Goal: Communication & Community: Answer question/provide support

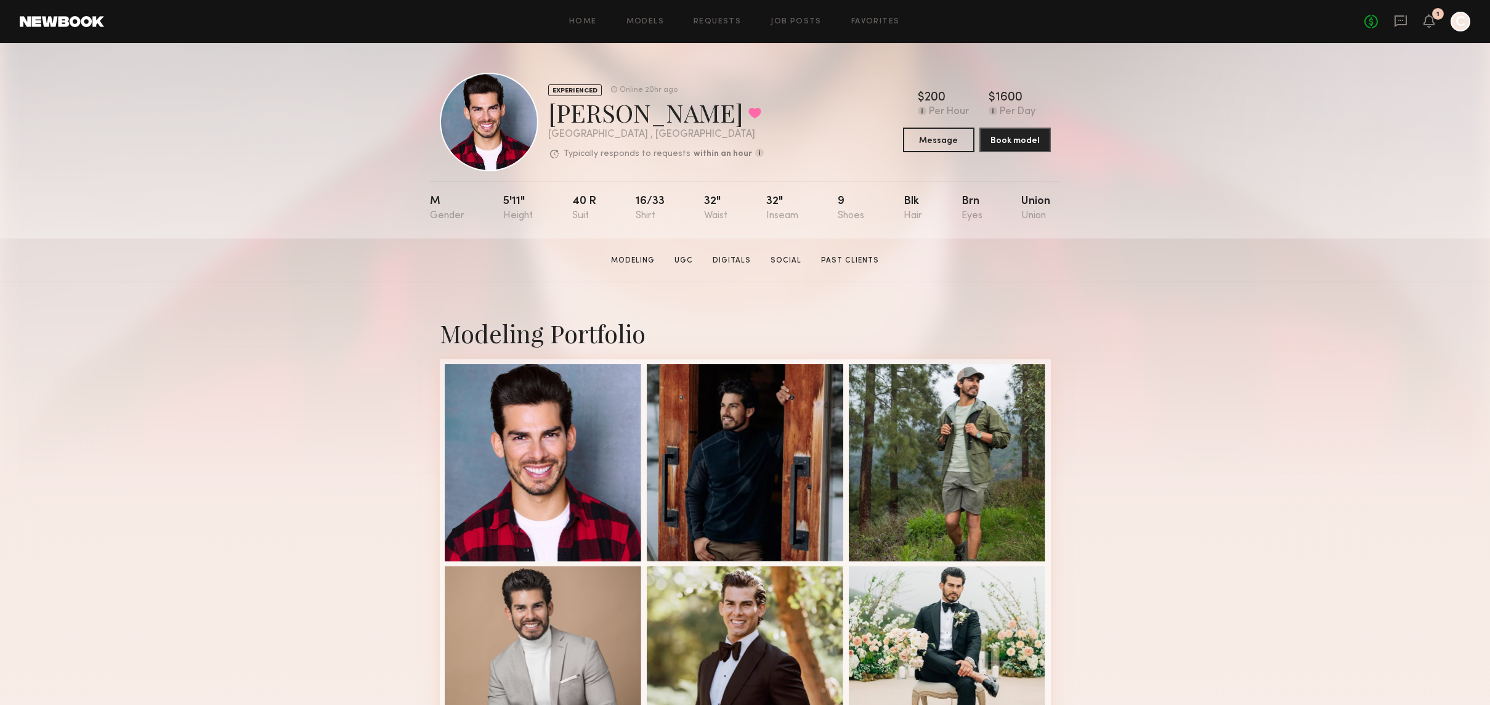
scroll to position [38, 0]
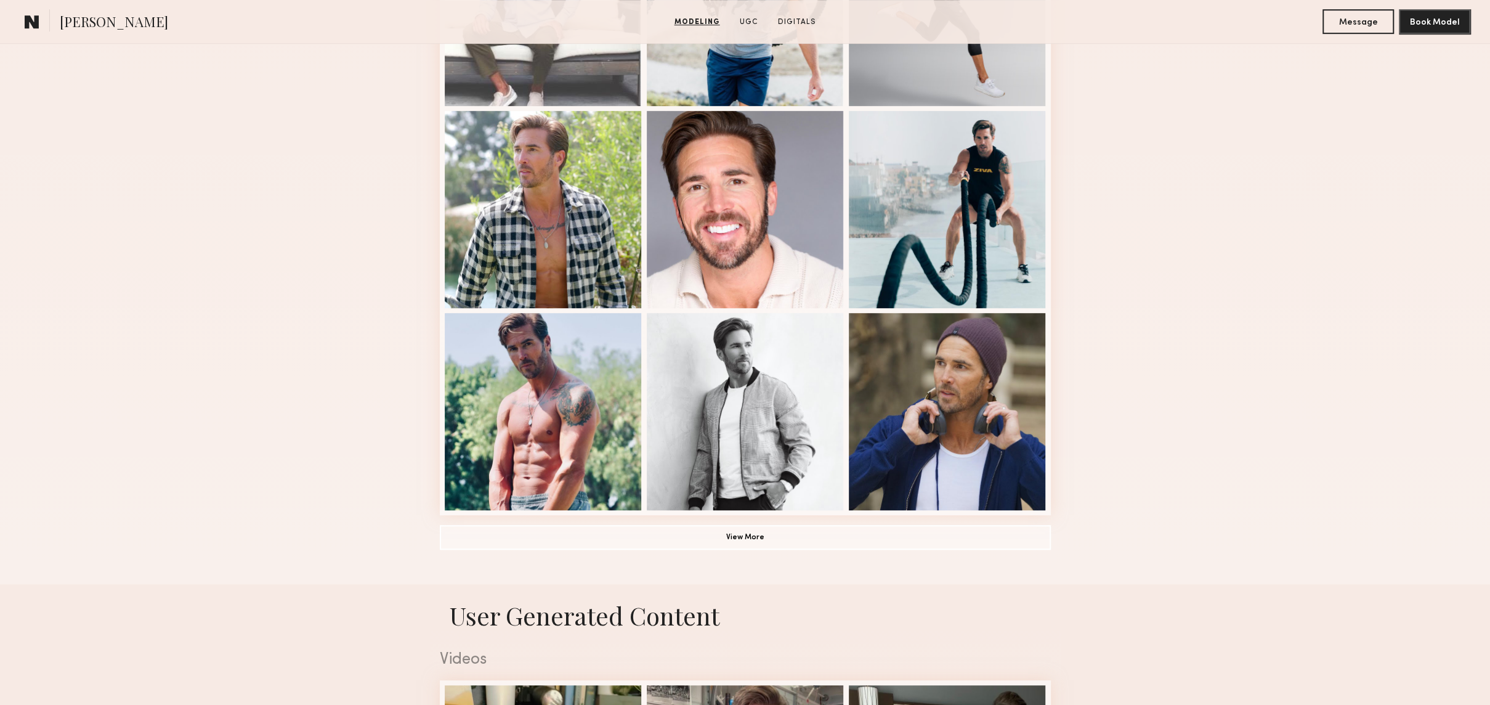
scroll to position [680, 0]
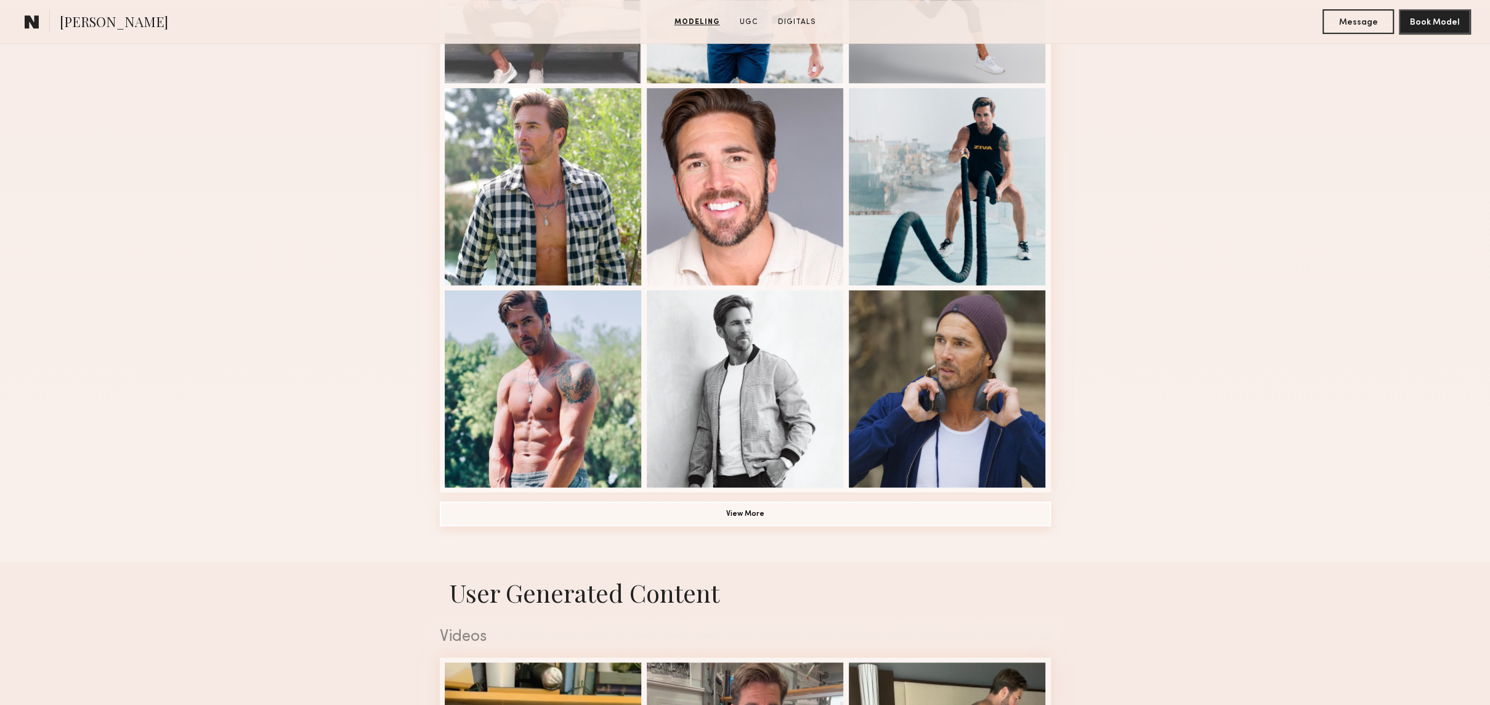
click at [766, 511] on button "View More" at bounding box center [745, 513] width 611 height 25
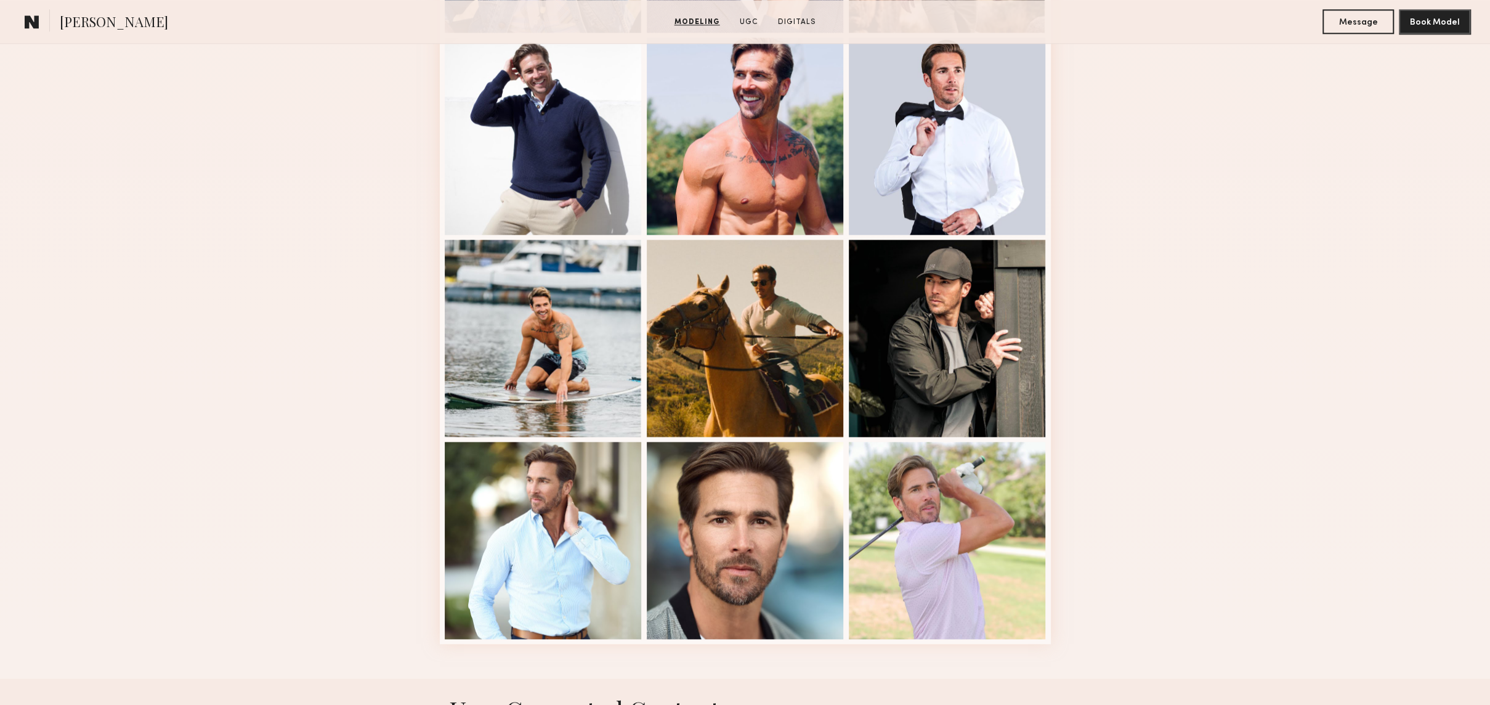
scroll to position [1339, 0]
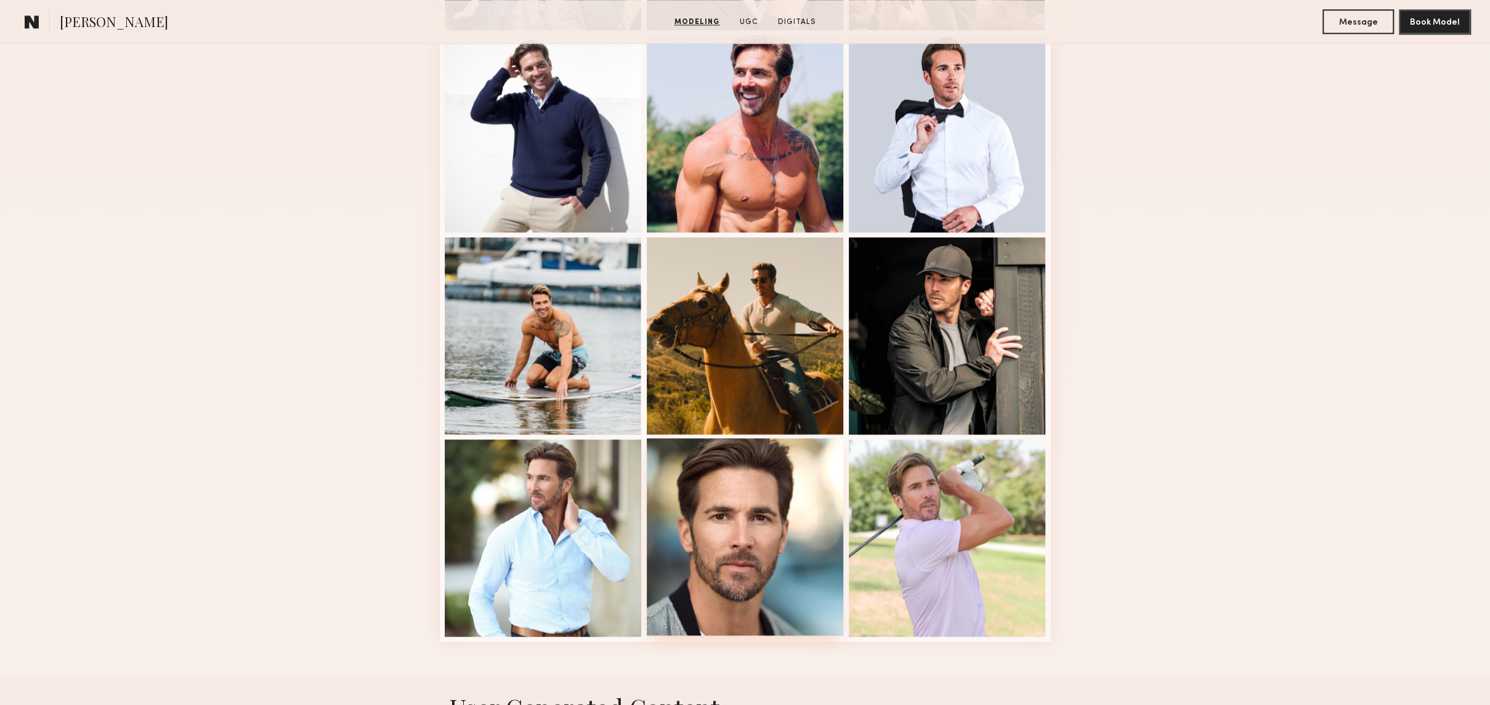
click at [782, 484] on div at bounding box center [745, 536] width 197 height 197
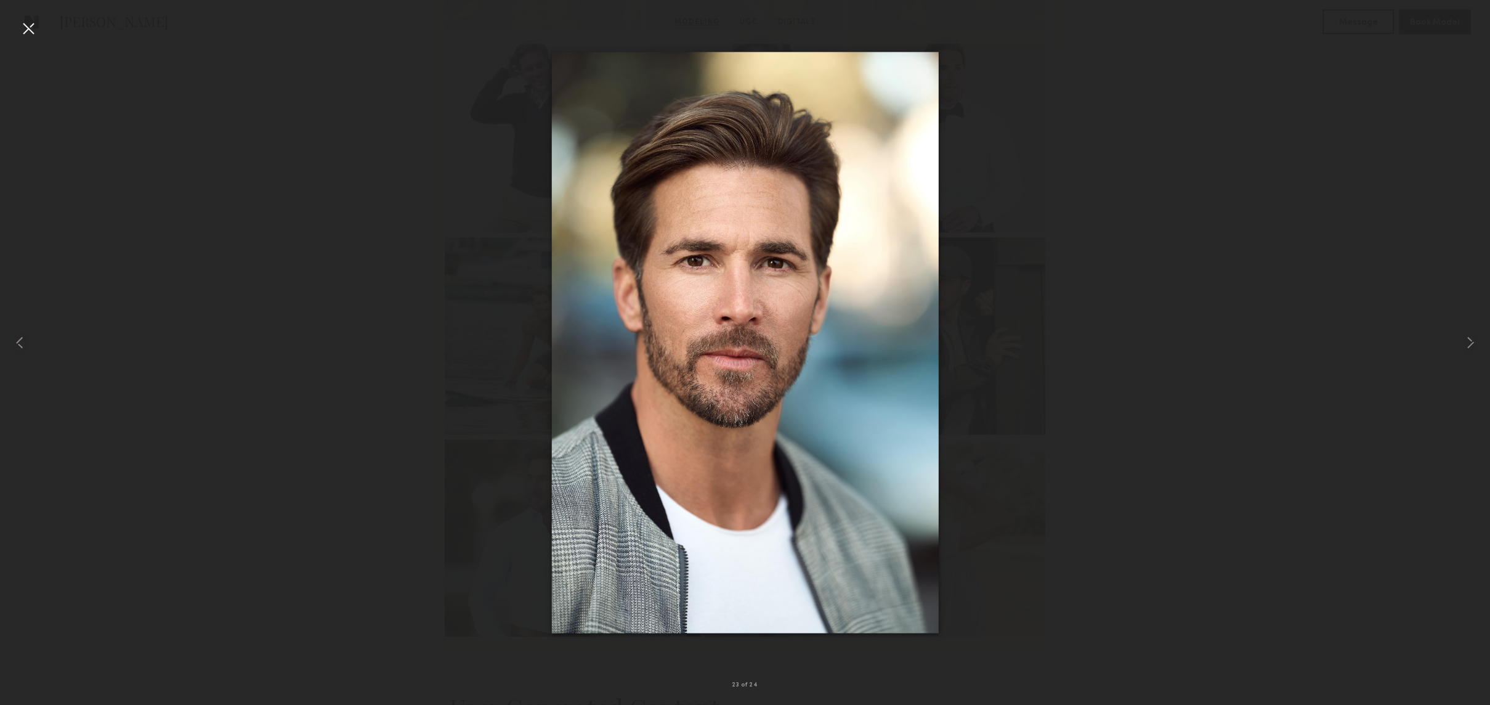
click at [29, 30] on div at bounding box center [28, 28] width 20 height 20
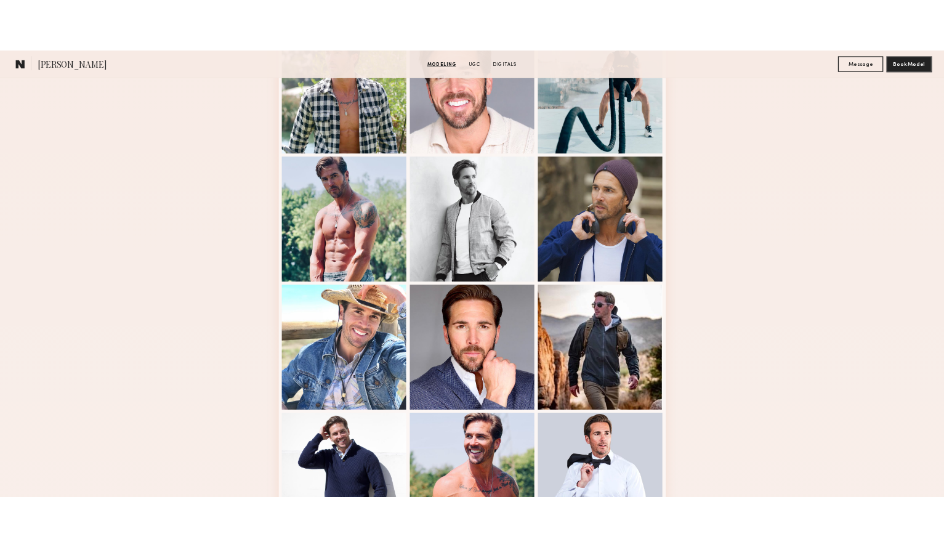
scroll to position [0, 0]
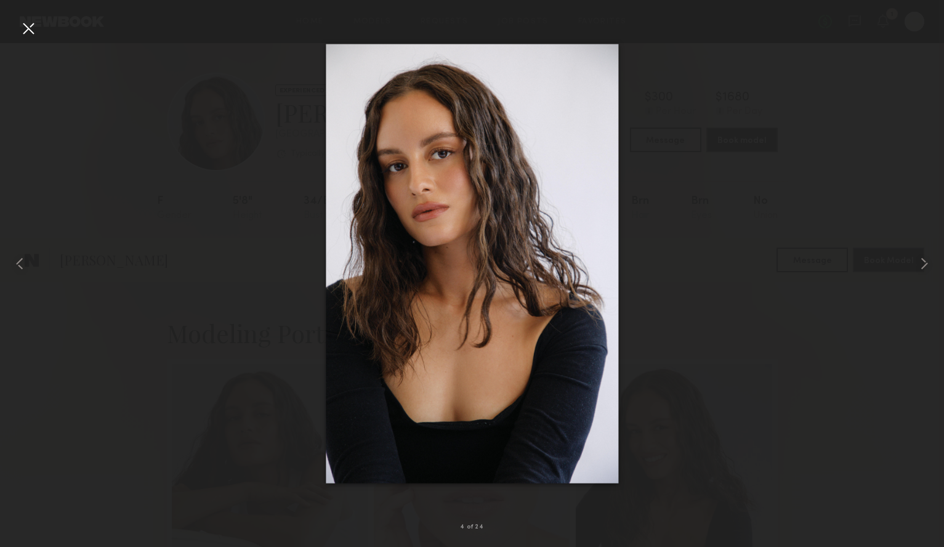
scroll to position [264, 0]
click at [30, 26] on div at bounding box center [28, 28] width 20 height 20
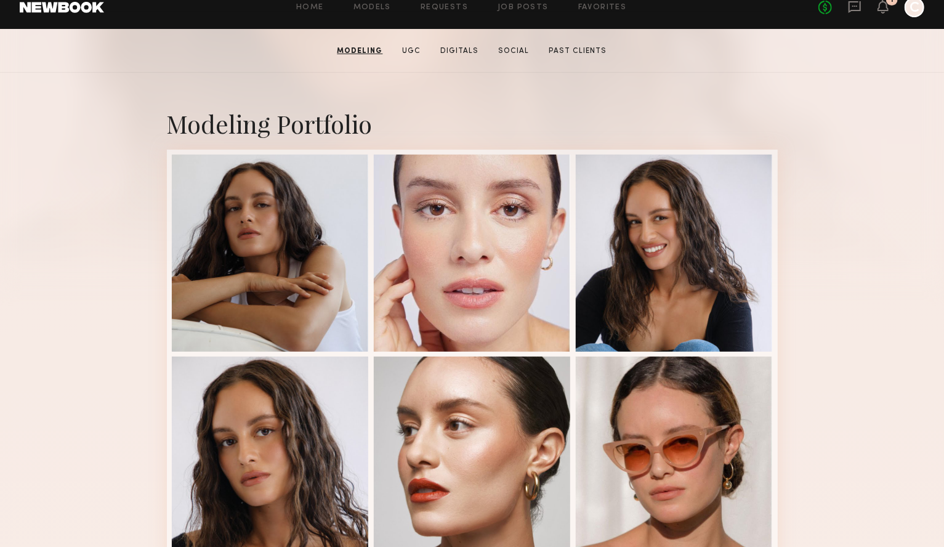
scroll to position [0, 0]
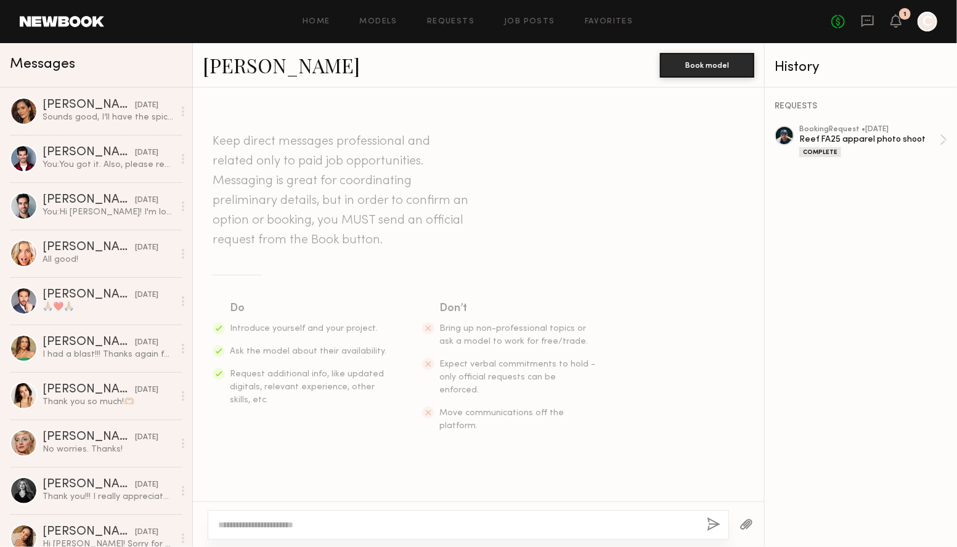
scroll to position [1277, 0]
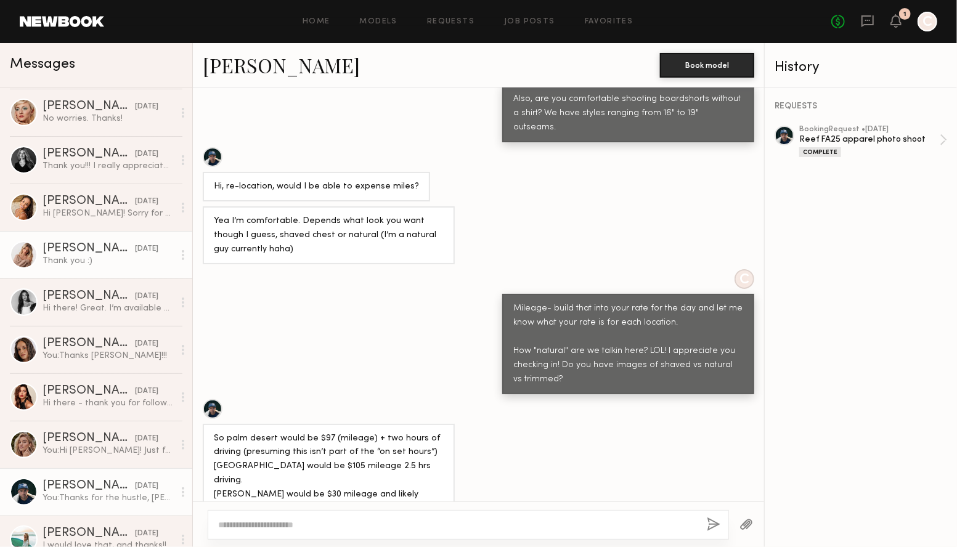
click at [69, 247] on div "[PERSON_NAME]" at bounding box center [89, 249] width 92 height 12
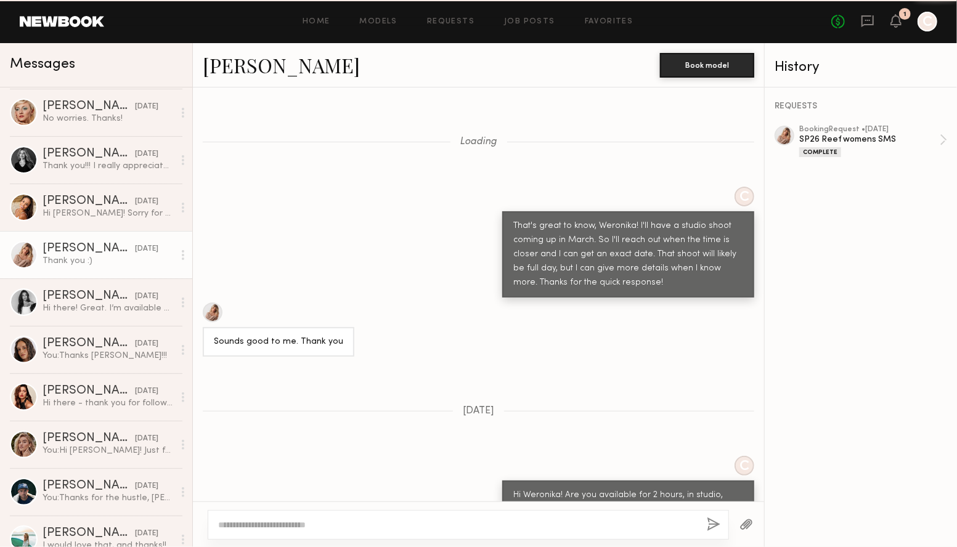
scroll to position [852, 0]
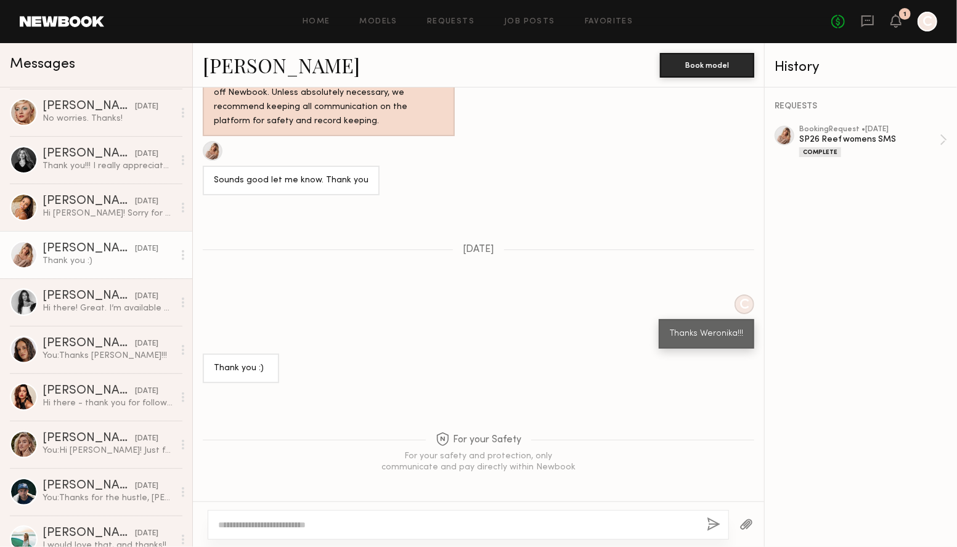
click at [248, 67] on link "Weronika R." at bounding box center [281, 65] width 157 height 26
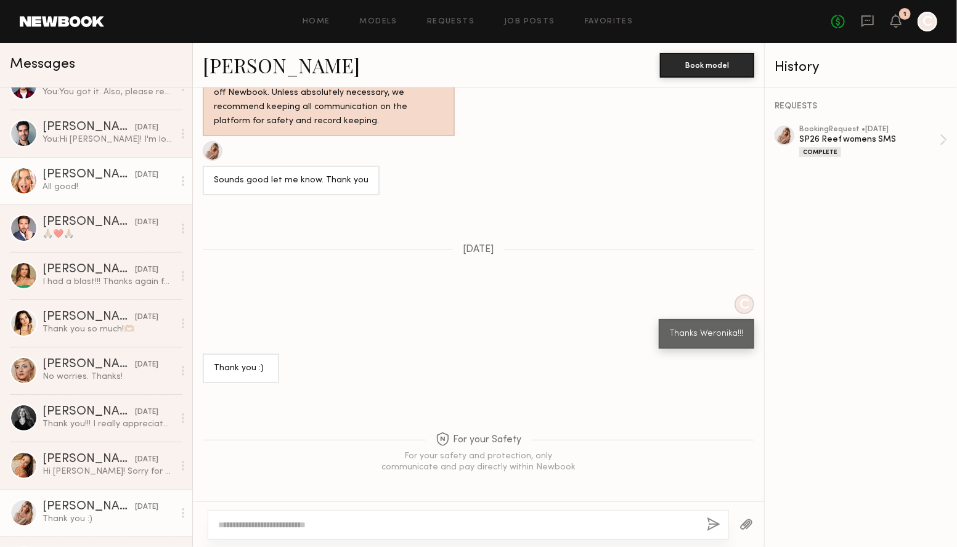
scroll to position [73, 0]
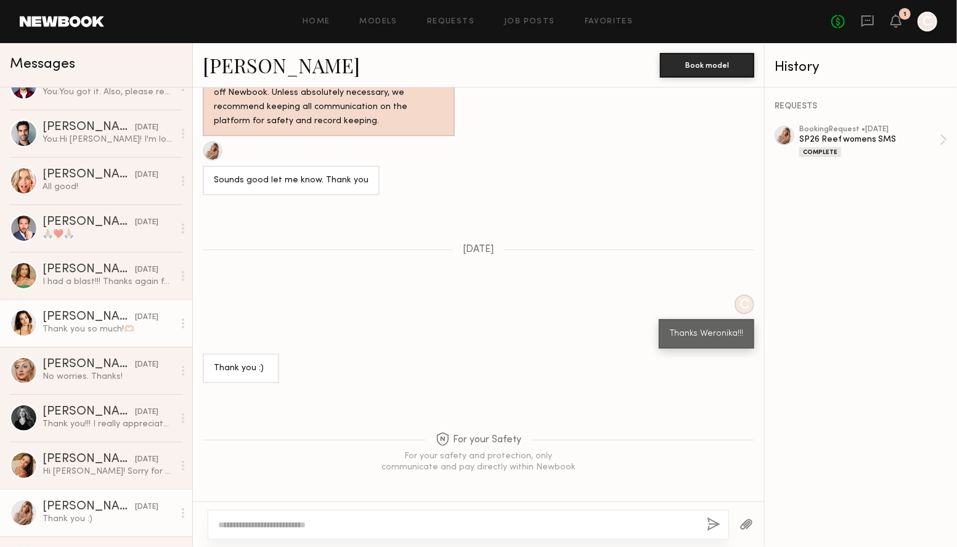
click at [65, 313] on div "Hania R." at bounding box center [89, 317] width 92 height 12
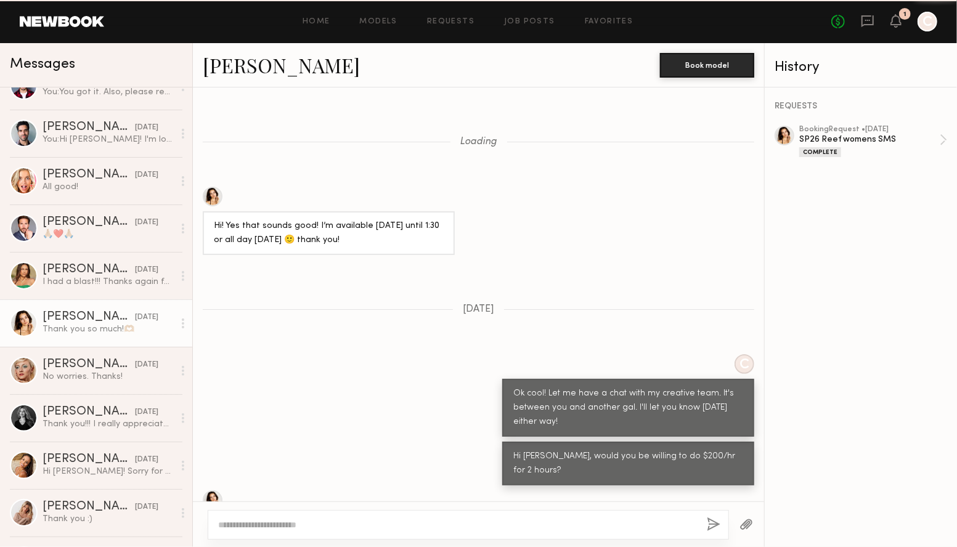
scroll to position [651, 0]
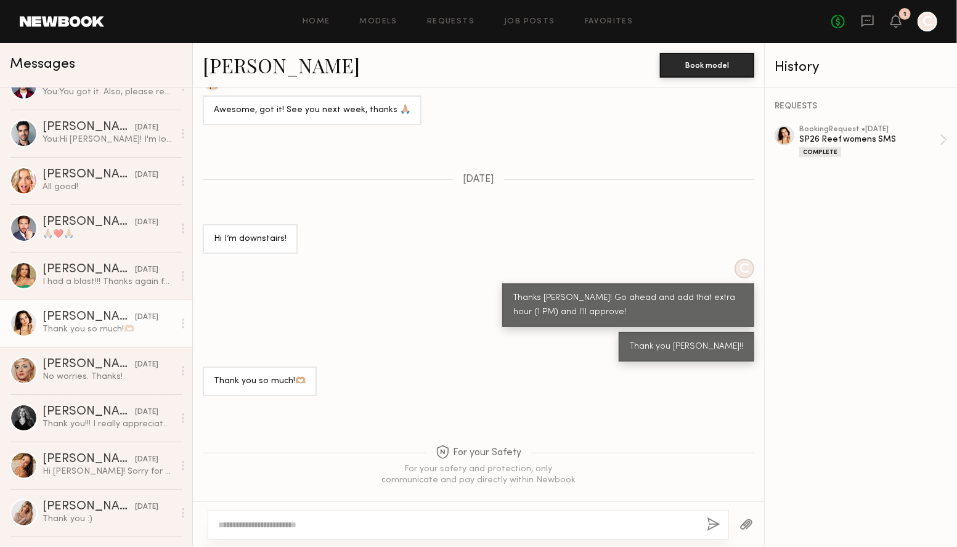
click at [222, 63] on link "Hania R." at bounding box center [281, 65] width 157 height 26
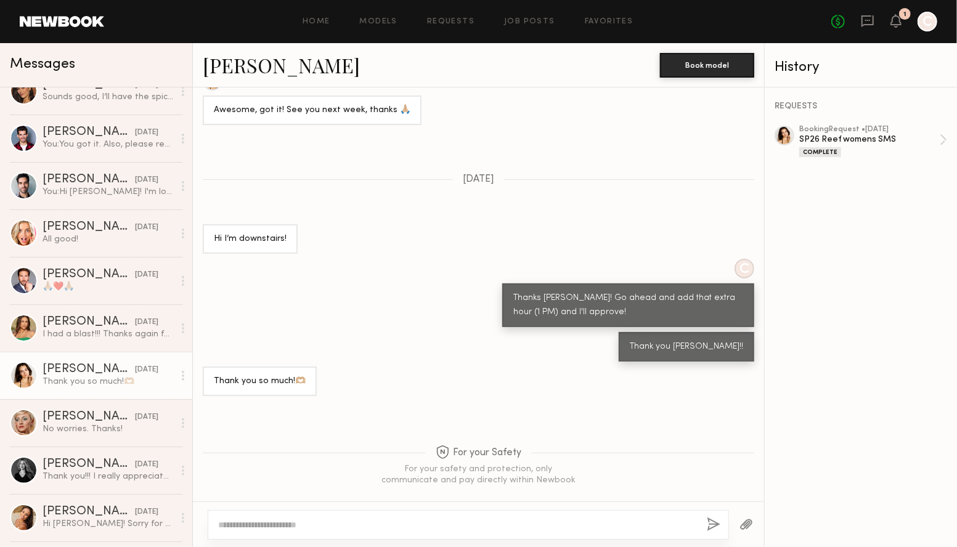
scroll to position [0, 0]
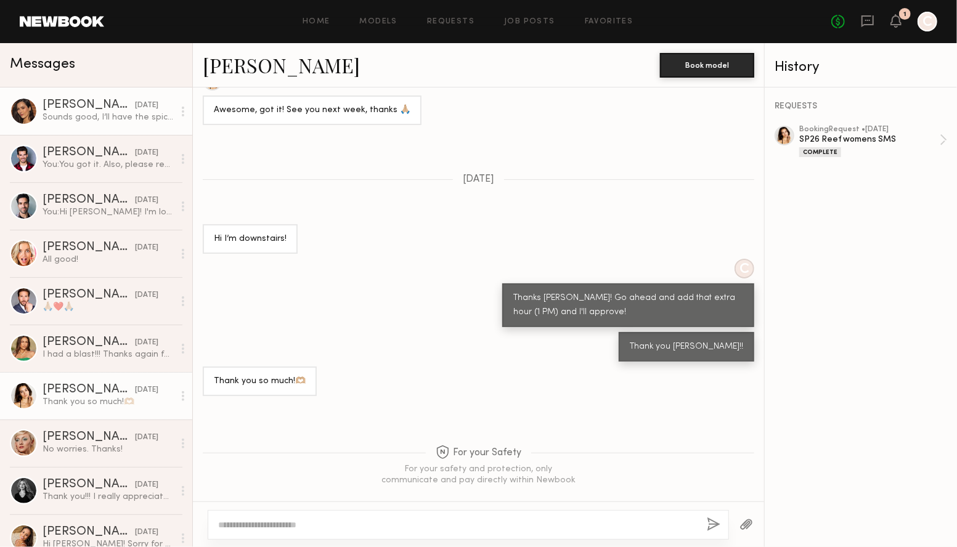
click at [58, 105] on div "Amanda W." at bounding box center [89, 105] width 92 height 12
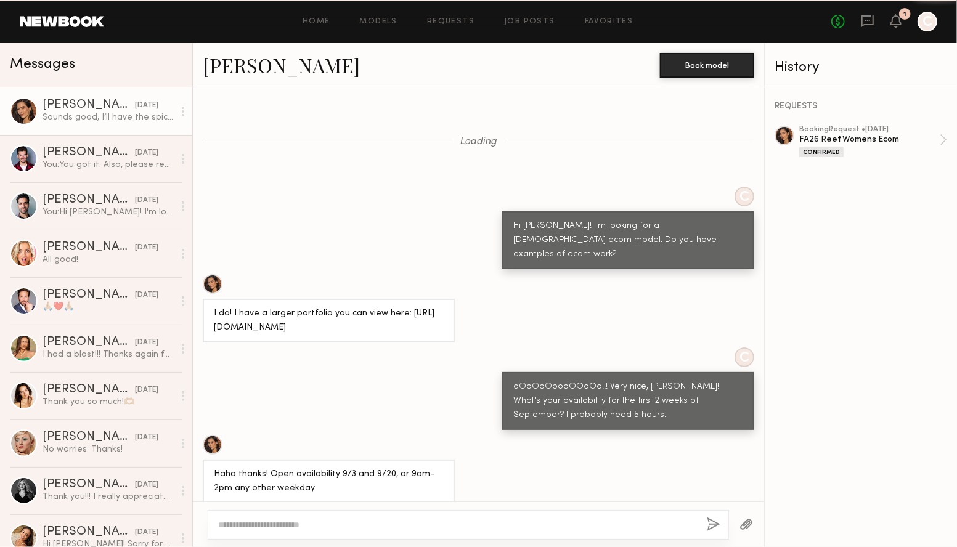
scroll to position [861, 0]
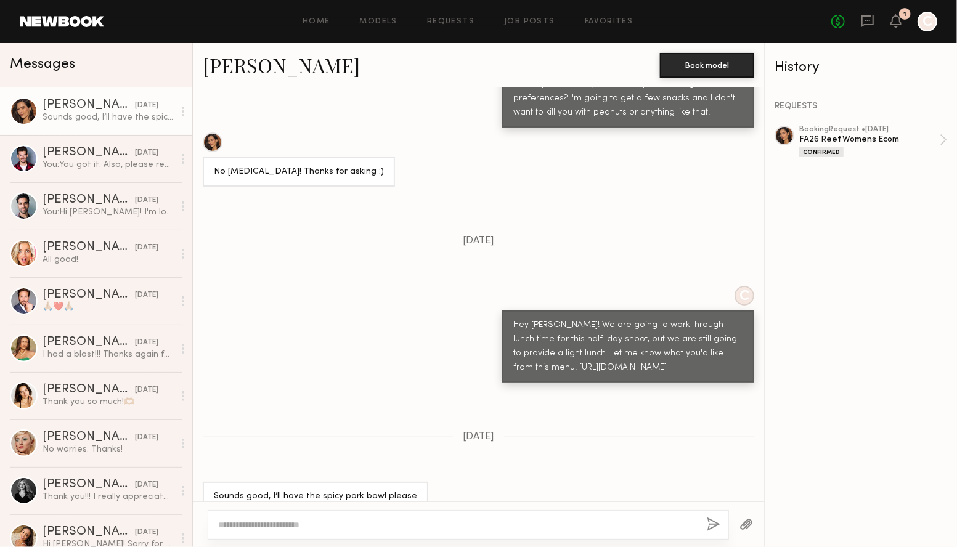
click at [218, 67] on link "Amanda W." at bounding box center [281, 65] width 157 height 26
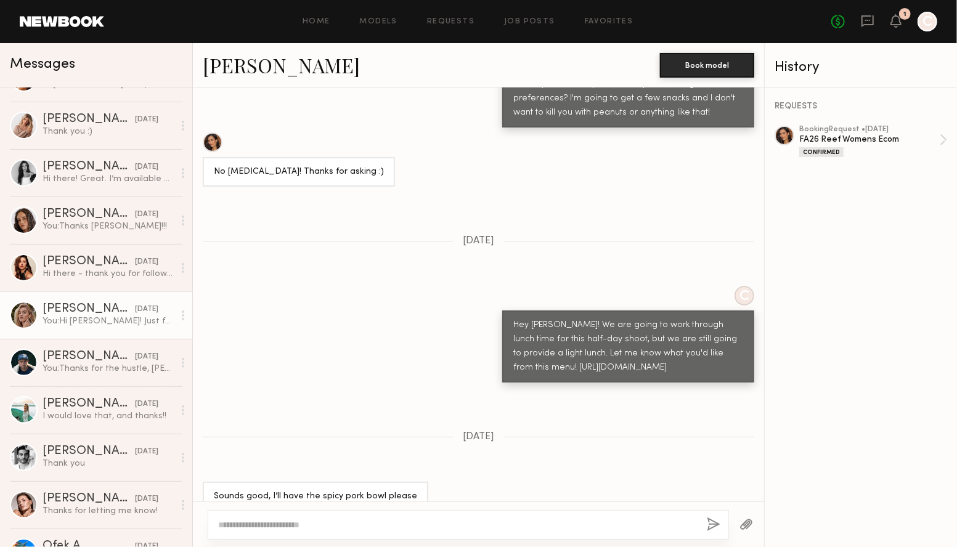
scroll to position [465, 0]
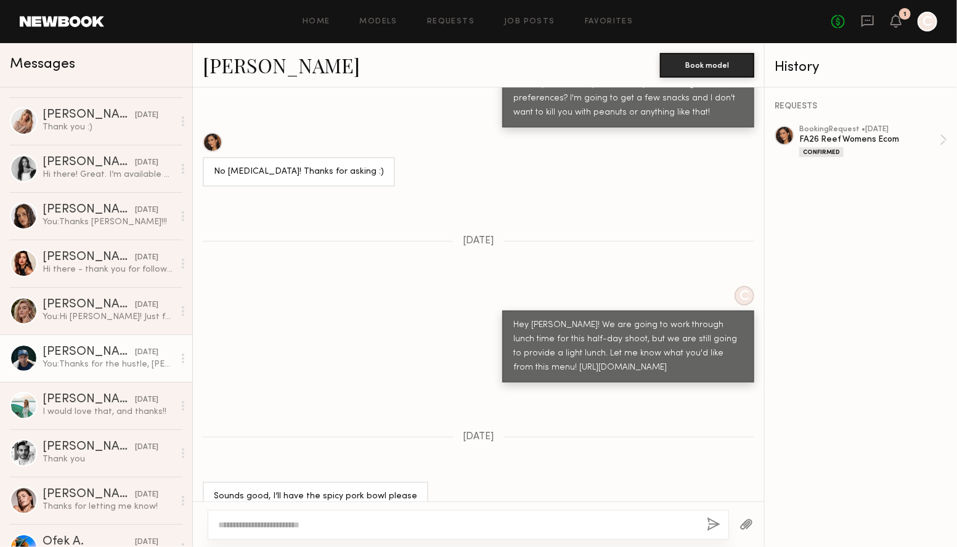
click at [73, 347] on div "Matt S." at bounding box center [89, 352] width 92 height 12
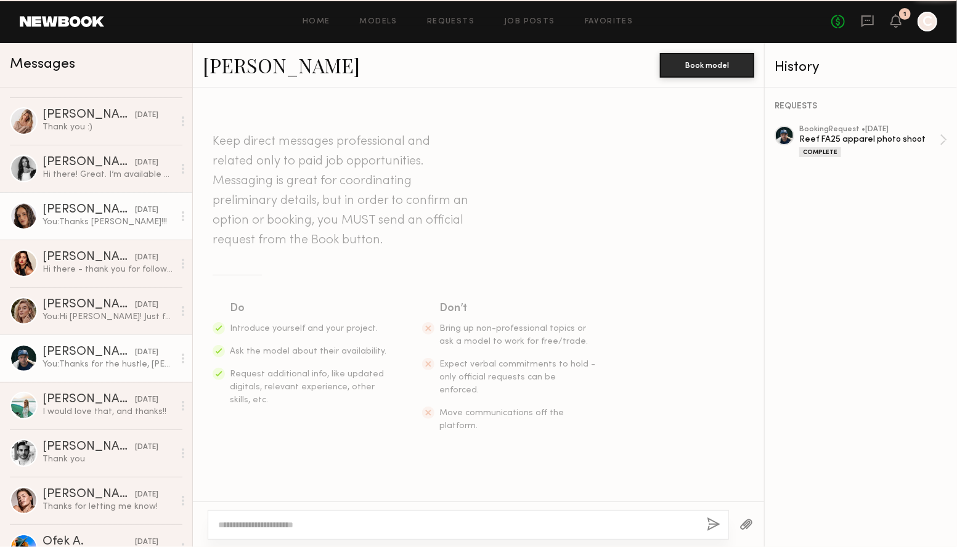
scroll to position [3524, 0]
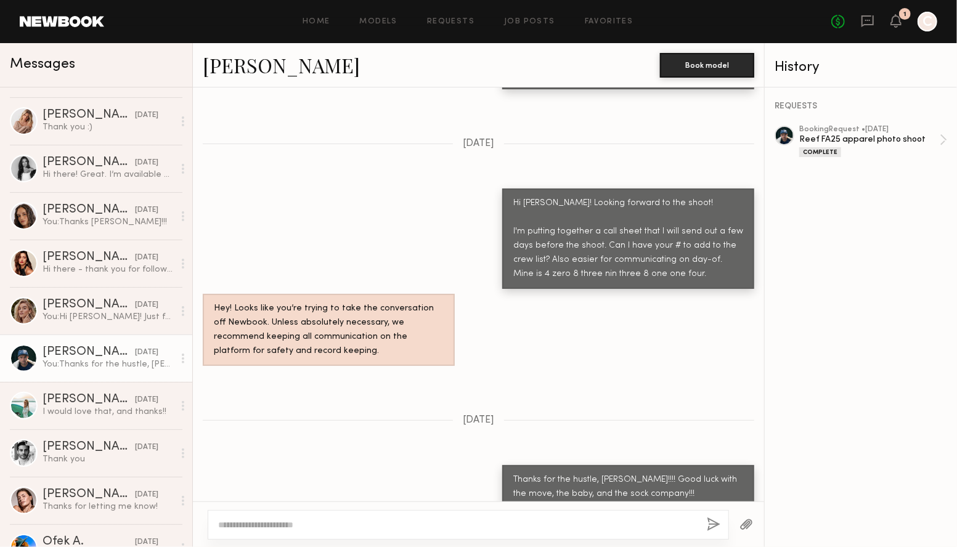
click at [233, 68] on link "Matt S." at bounding box center [281, 65] width 157 height 26
click at [70, 112] on div "[PERSON_NAME]" at bounding box center [89, 115] width 92 height 12
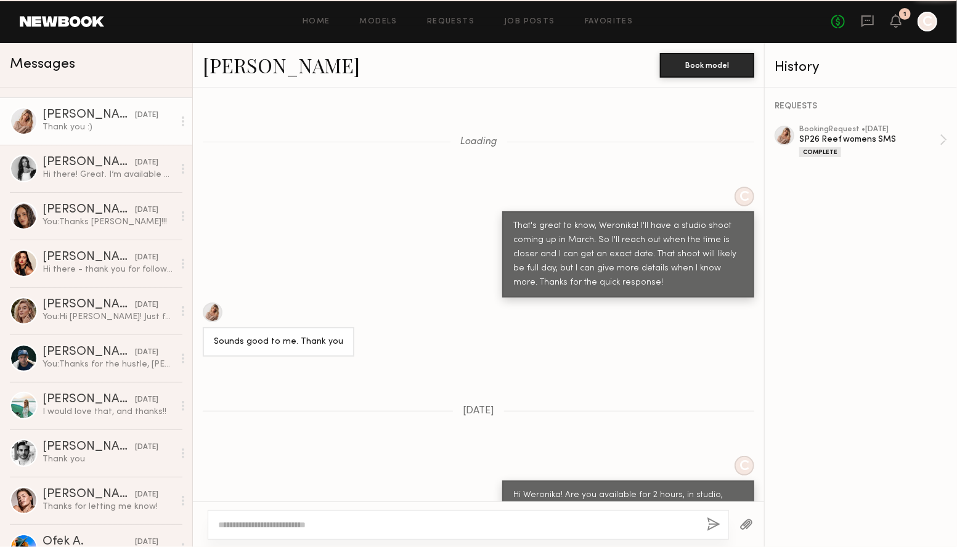
scroll to position [852, 0]
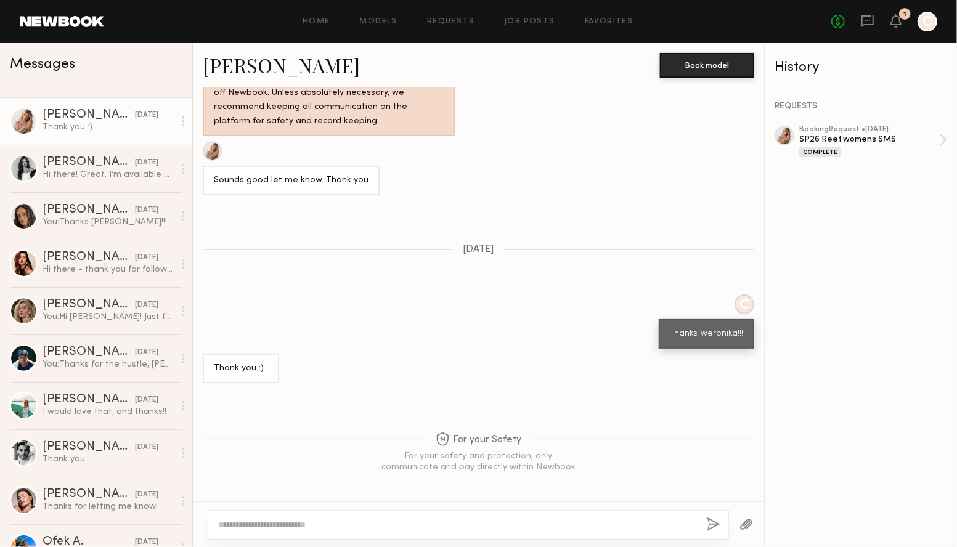
click at [340, 522] on textarea at bounding box center [457, 525] width 479 height 12
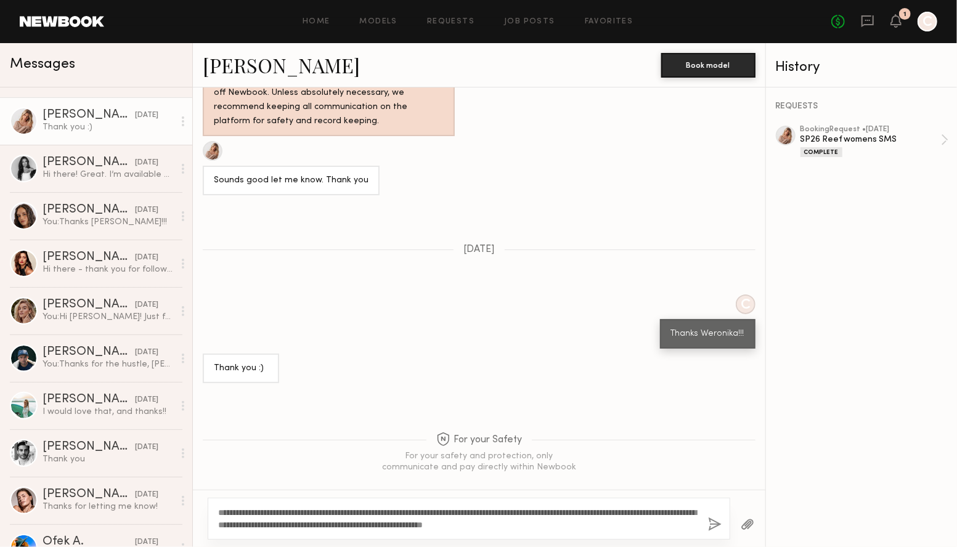
type textarea "**********"
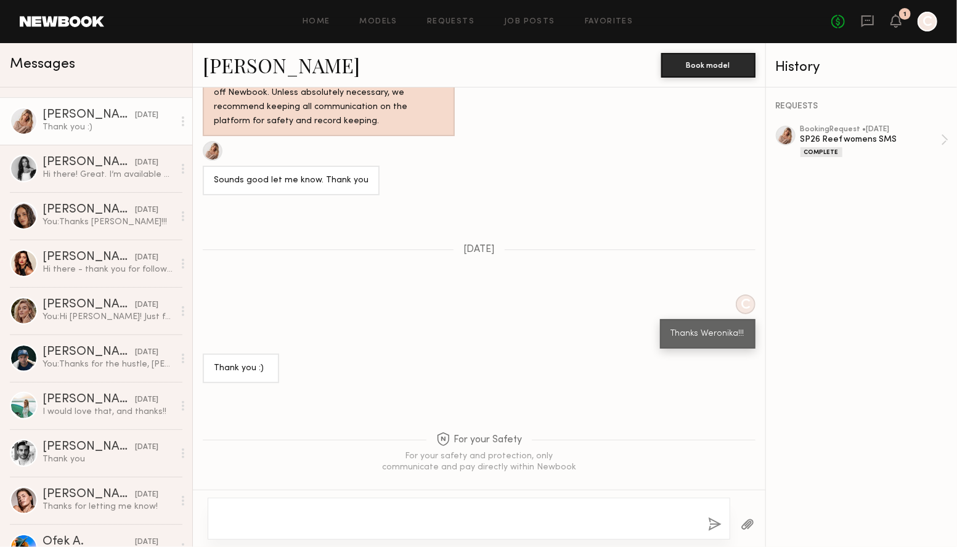
click at [516, 354] on div "Thank you :)" at bounding box center [479, 369] width 572 height 30
drag, startPoint x: 485, startPoint y: 516, endPoint x: 514, endPoint y: 528, distance: 31.2
click at [481, 516] on textarea at bounding box center [458, 518] width 480 height 25
paste textarea "**********"
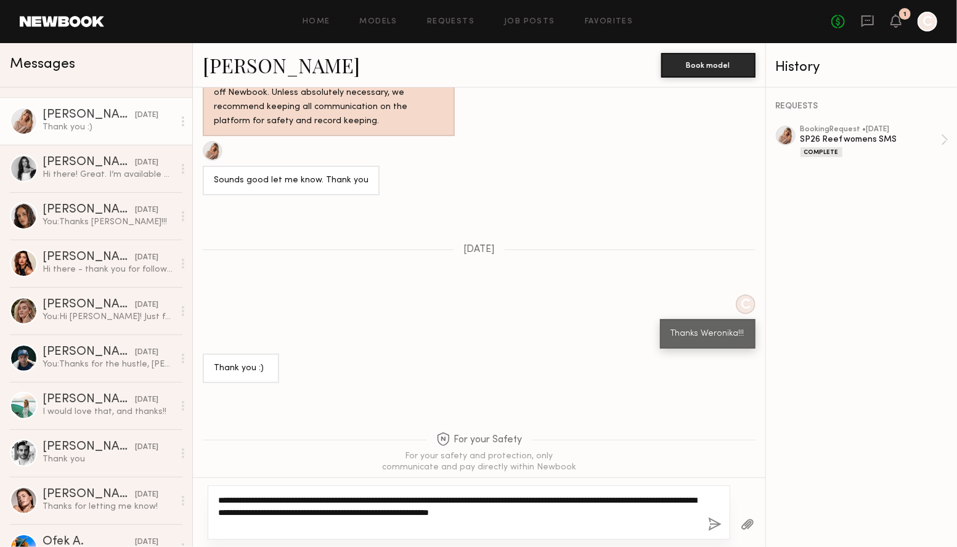
type textarea "**********"
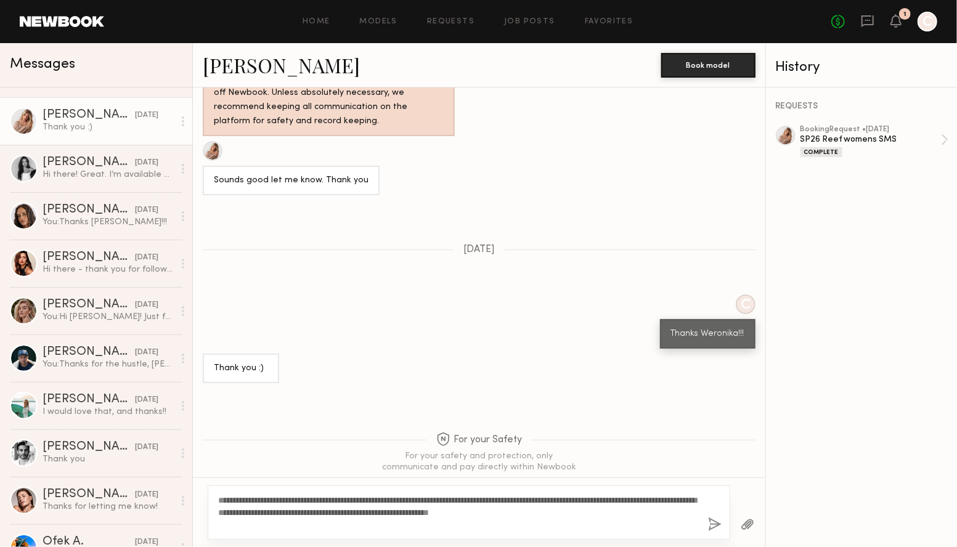
click at [711, 524] on button "button" at bounding box center [715, 525] width 14 height 15
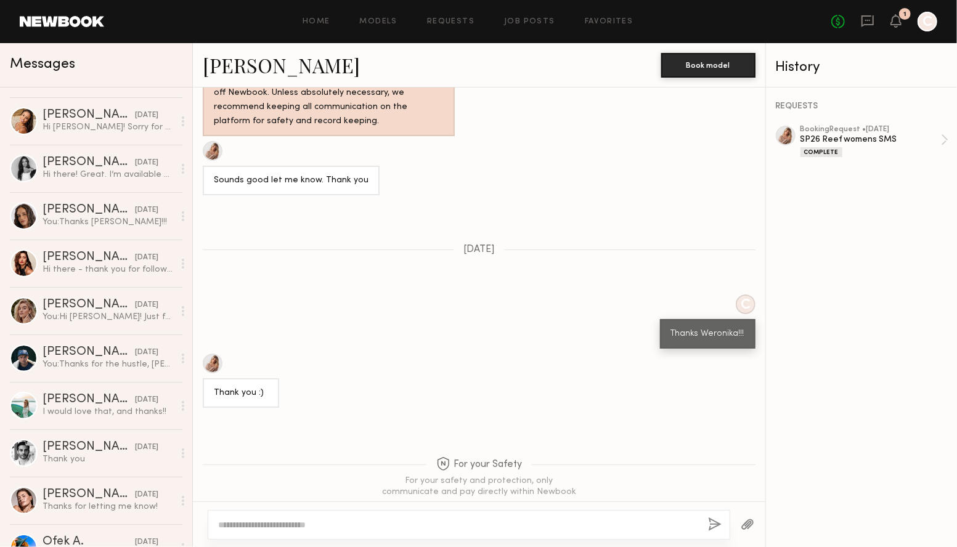
scroll to position [0, 0]
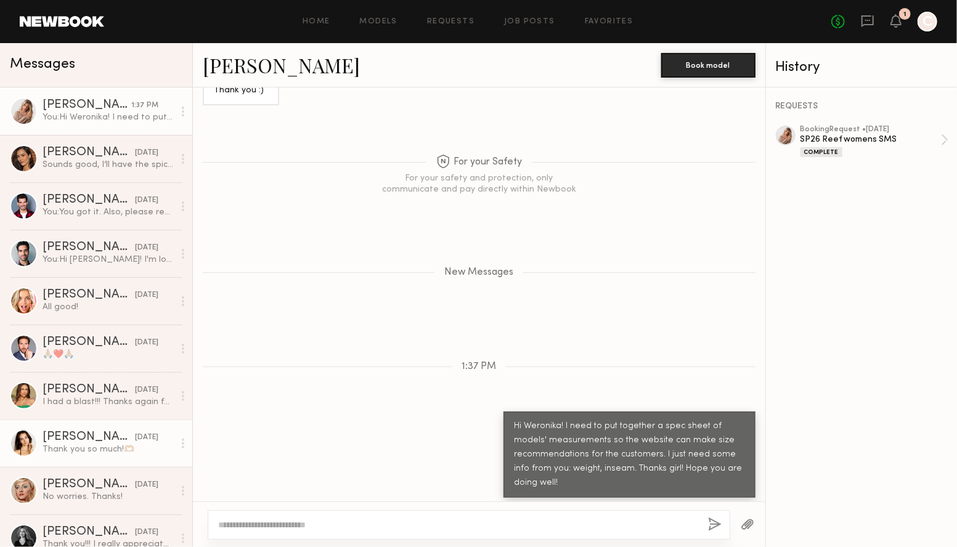
click at [63, 448] on div "Thank you so much!🫶🏼" at bounding box center [108, 450] width 131 height 12
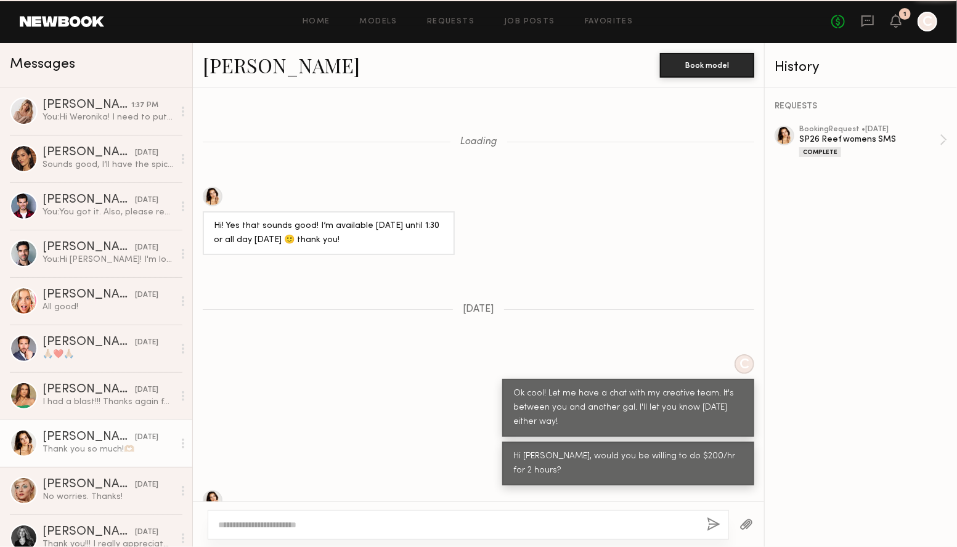
scroll to position [651, 0]
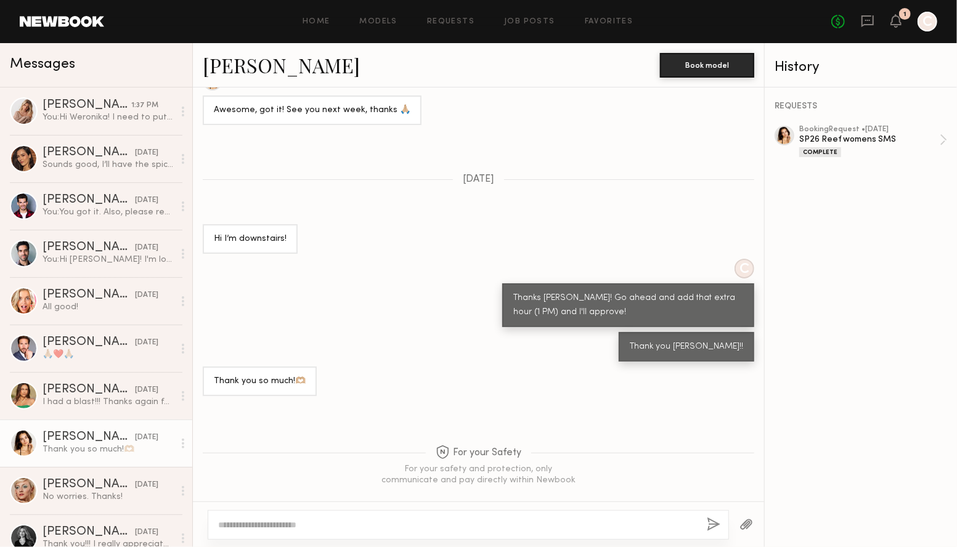
click at [289, 524] on textarea at bounding box center [457, 525] width 479 height 12
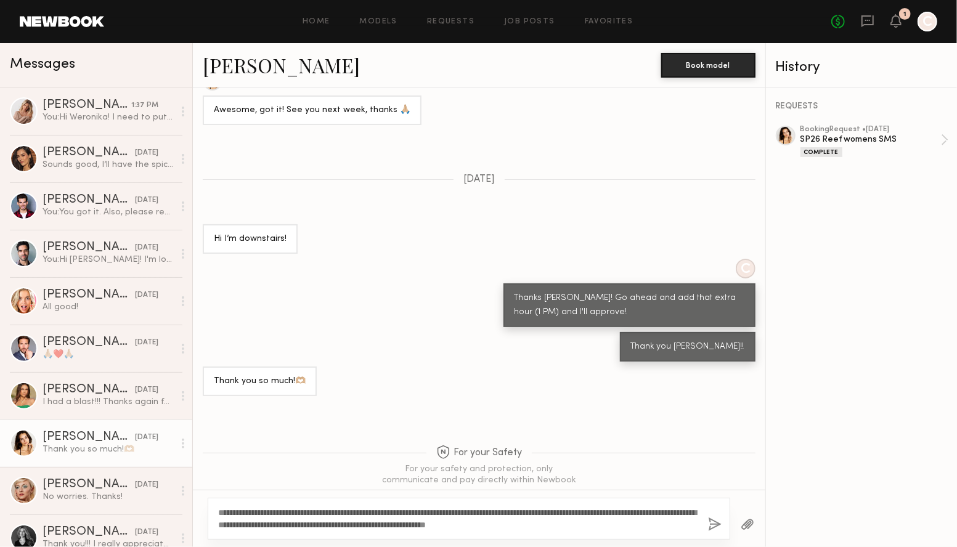
click at [254, 509] on textarea "**********" at bounding box center [458, 518] width 480 height 25
click at [254, 510] on textarea "**********" at bounding box center [458, 518] width 480 height 25
type textarea "**********"
click at [713, 526] on button "button" at bounding box center [715, 525] width 14 height 15
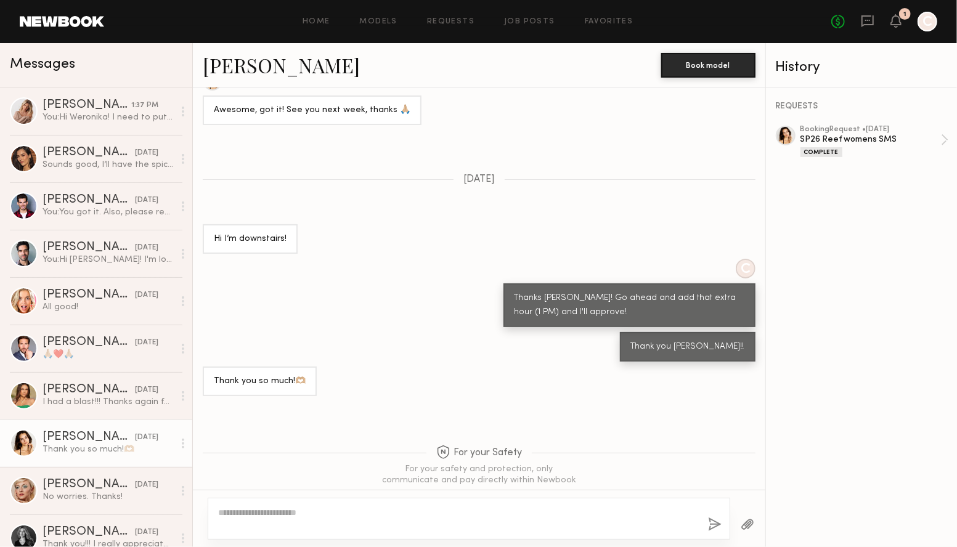
scroll to position [952, 0]
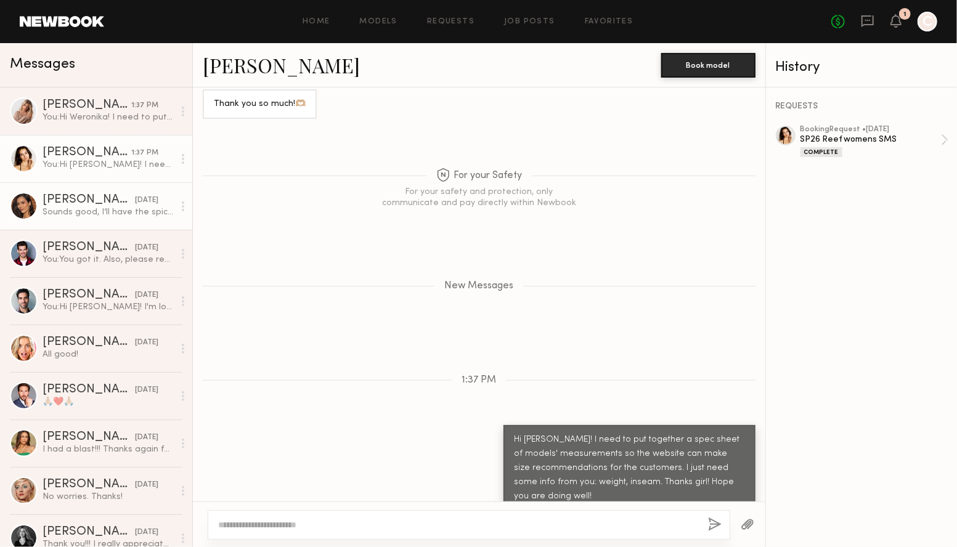
click at [69, 205] on div "Amanda W." at bounding box center [89, 200] width 92 height 12
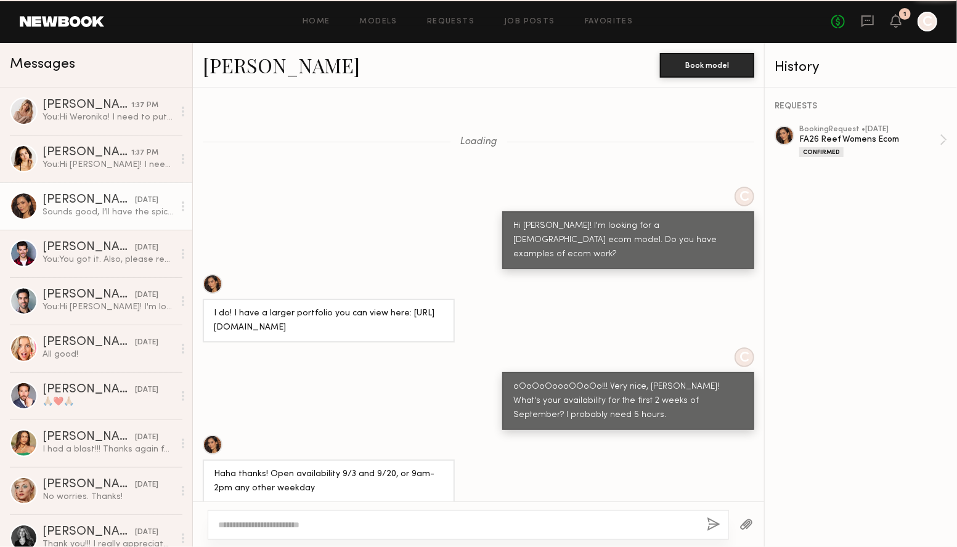
scroll to position [861, 0]
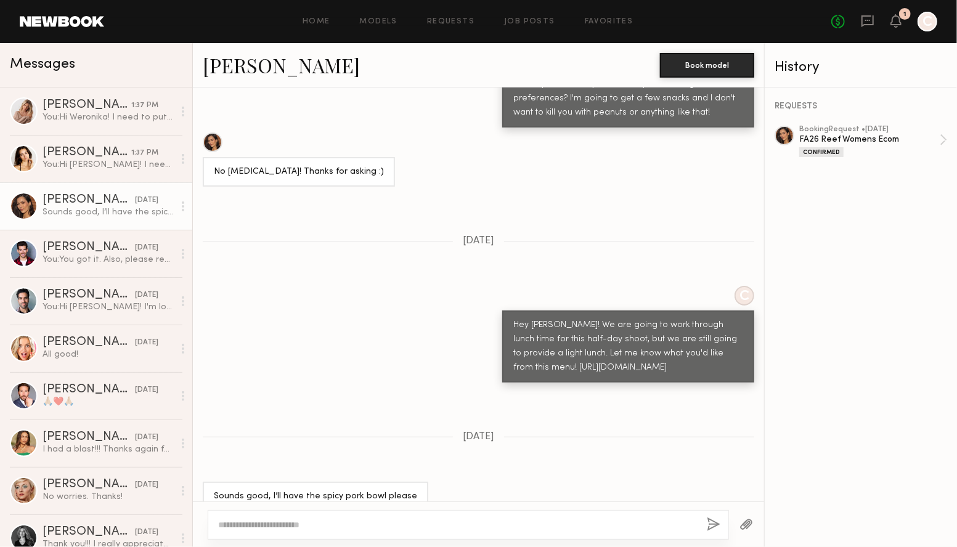
click at [301, 523] on textarea at bounding box center [457, 525] width 479 height 12
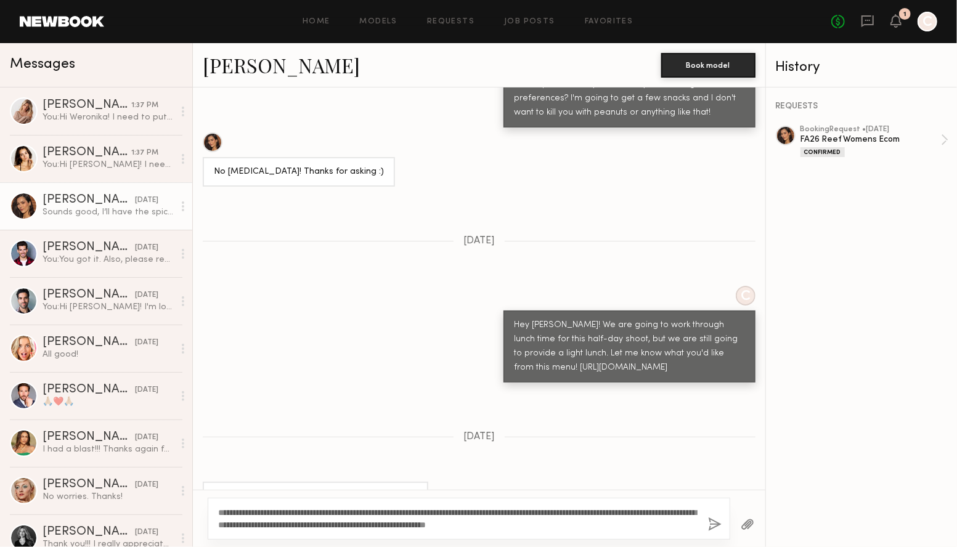
click at [251, 510] on textarea "**********" at bounding box center [458, 518] width 480 height 25
drag, startPoint x: 251, startPoint y: 510, endPoint x: 255, endPoint y: 504, distance: 6.7
click at [251, 510] on textarea "**********" at bounding box center [458, 518] width 480 height 25
drag, startPoint x: 621, startPoint y: 525, endPoint x: 543, endPoint y: 519, distance: 78.5
click at [525, 527] on textarea "**********" at bounding box center [458, 518] width 480 height 25
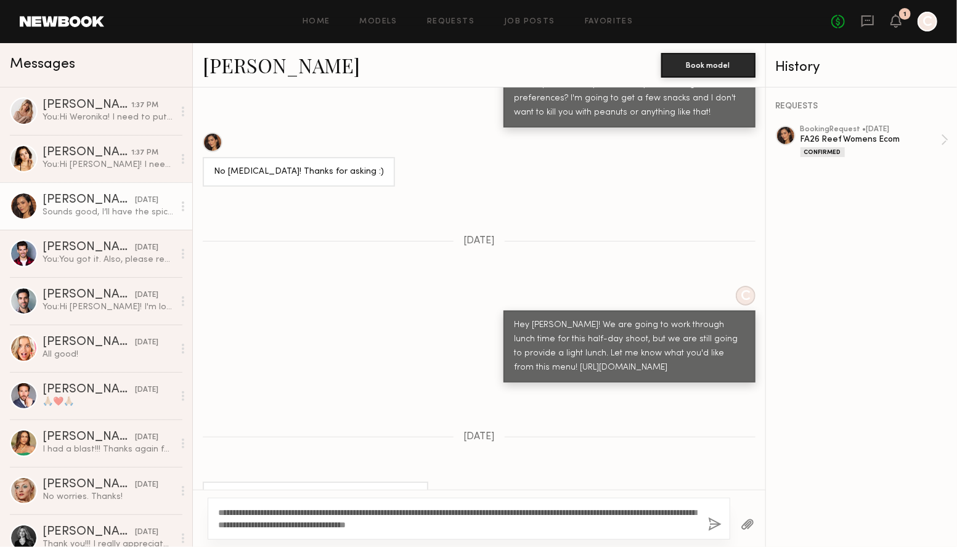
type textarea "**********"
click at [713, 525] on button "button" at bounding box center [715, 525] width 14 height 15
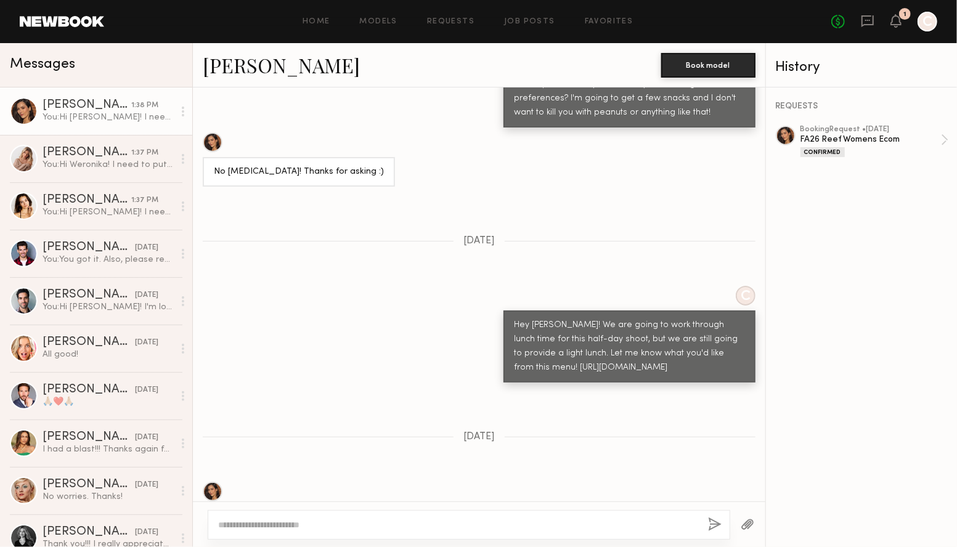
scroll to position [1149, 0]
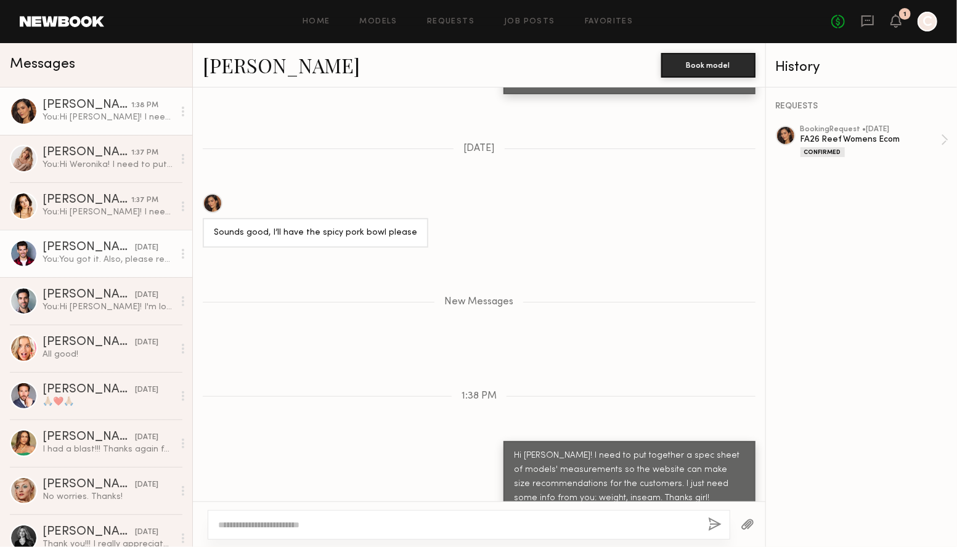
click at [75, 252] on div "Angel G." at bounding box center [89, 248] width 92 height 12
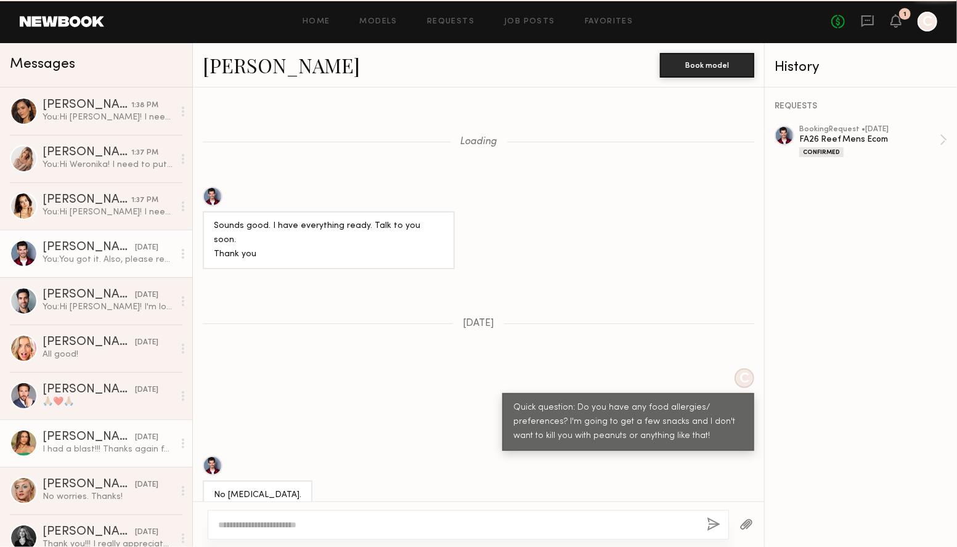
scroll to position [656, 0]
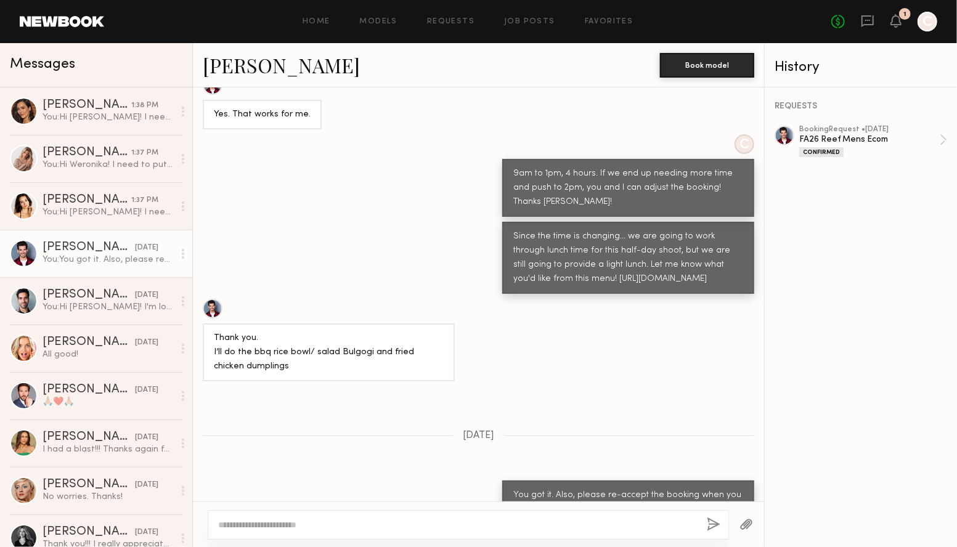
click at [267, 527] on textarea at bounding box center [457, 525] width 479 height 12
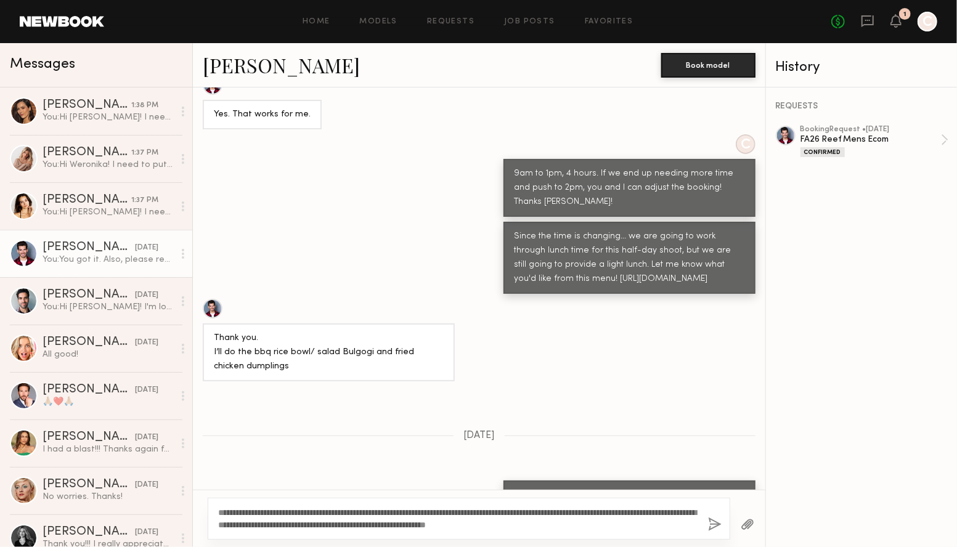
click at [237, 513] on textarea "**********" at bounding box center [458, 518] width 480 height 25
click at [243, 513] on textarea "**********" at bounding box center [458, 518] width 480 height 25
drag, startPoint x: 280, startPoint y: 474, endPoint x: 270, endPoint y: 490, distance: 18.0
click at [280, 481] on div "You got it. Also, please re-accept the booking when you get a chance. Thanks An…" at bounding box center [479, 503] width 572 height 44
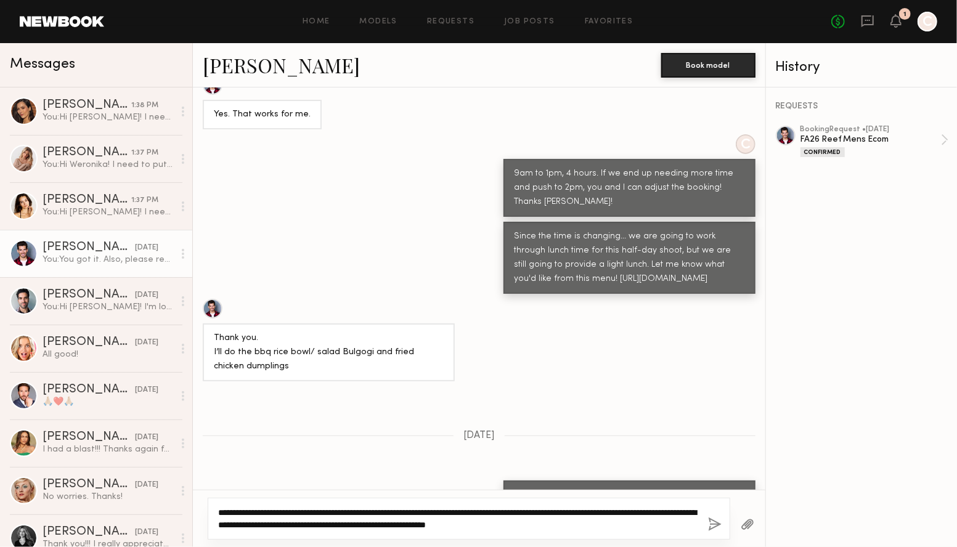
click at [242, 508] on textarea "**********" at bounding box center [458, 518] width 480 height 25
click at [441, 526] on textarea "**********" at bounding box center [458, 518] width 480 height 25
drag, startPoint x: 442, startPoint y: 526, endPoint x: 451, endPoint y: 526, distance: 9.2
click at [442, 526] on textarea "**********" at bounding box center [458, 518] width 480 height 25
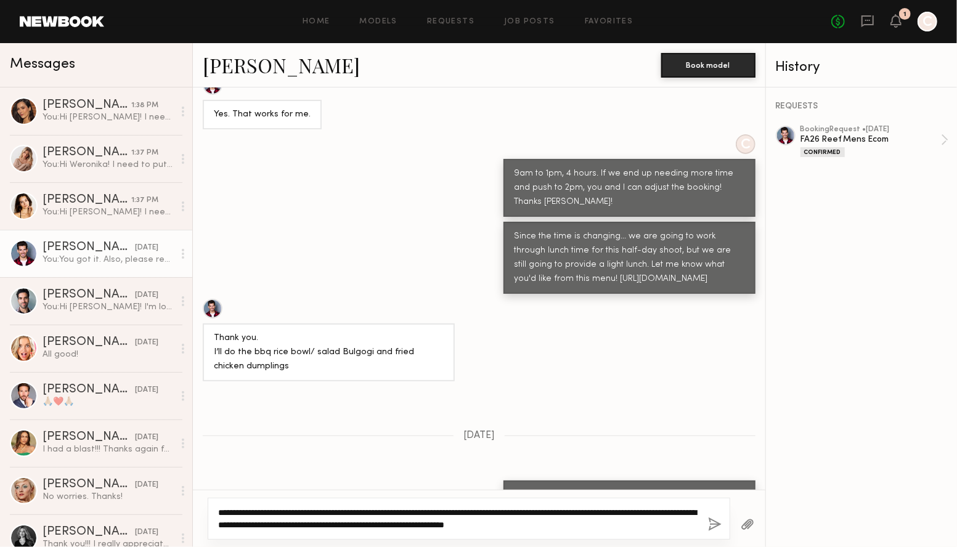
drag, startPoint x: 648, startPoint y: 522, endPoint x: 528, endPoint y: 526, distance: 120.2
click at [528, 526] on textarea "**********" at bounding box center [458, 518] width 480 height 25
click at [432, 526] on textarea "**********" at bounding box center [458, 518] width 480 height 25
type textarea "**********"
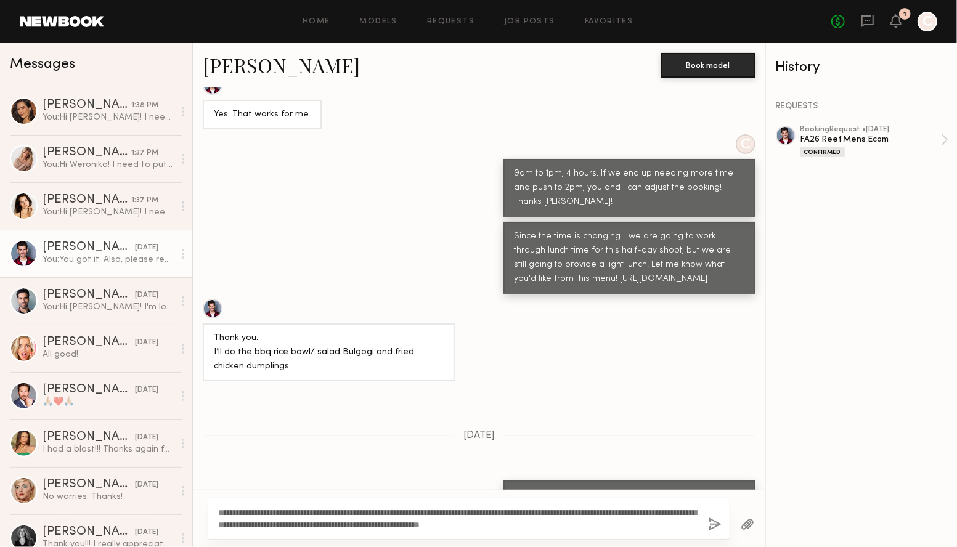
click at [713, 524] on button "button" at bounding box center [715, 525] width 14 height 15
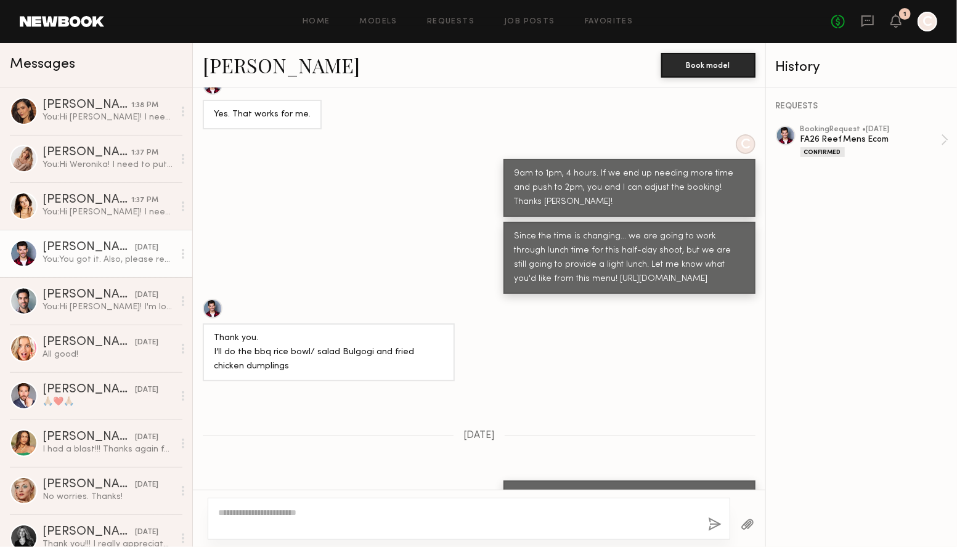
scroll to position [957, 0]
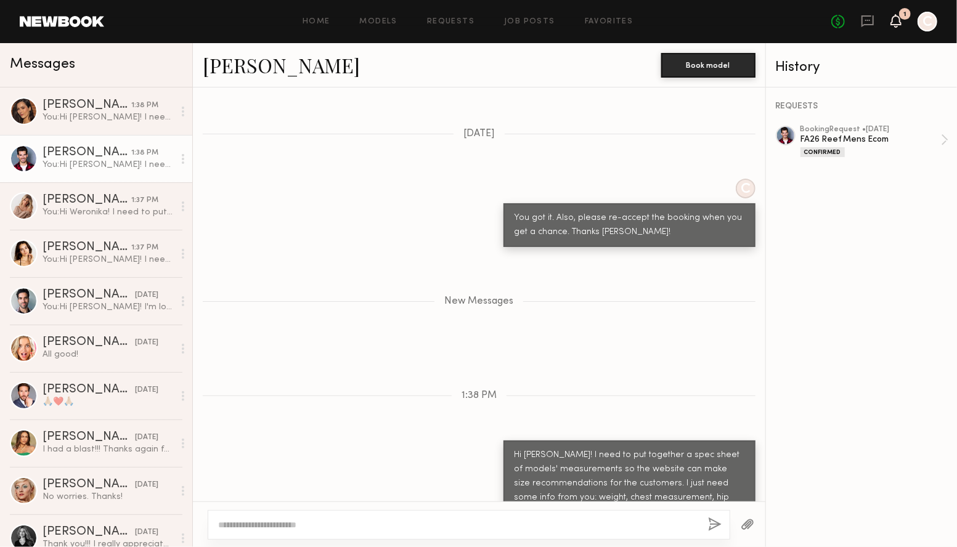
click at [896, 22] on icon at bounding box center [896, 20] width 10 height 9
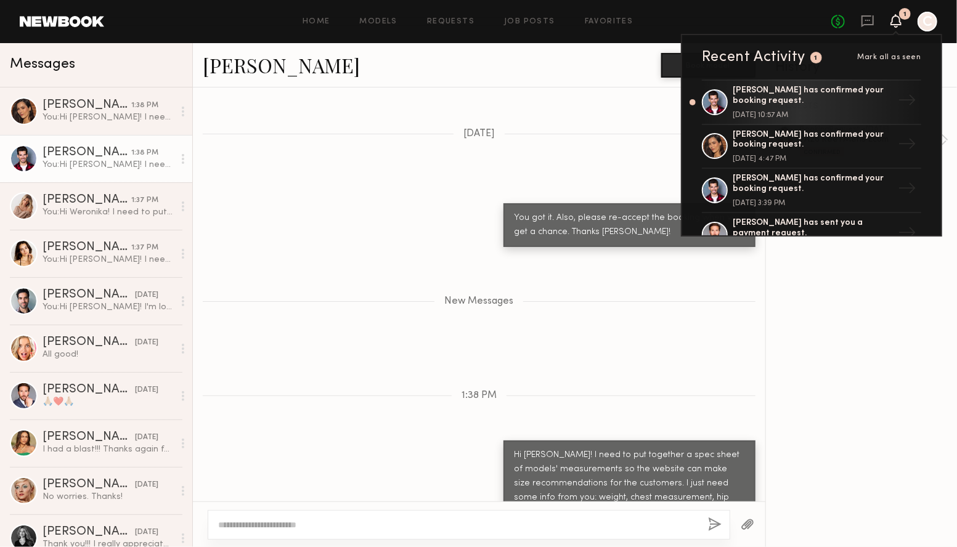
click at [124, 68] on div "Messages" at bounding box center [96, 62] width 173 height 18
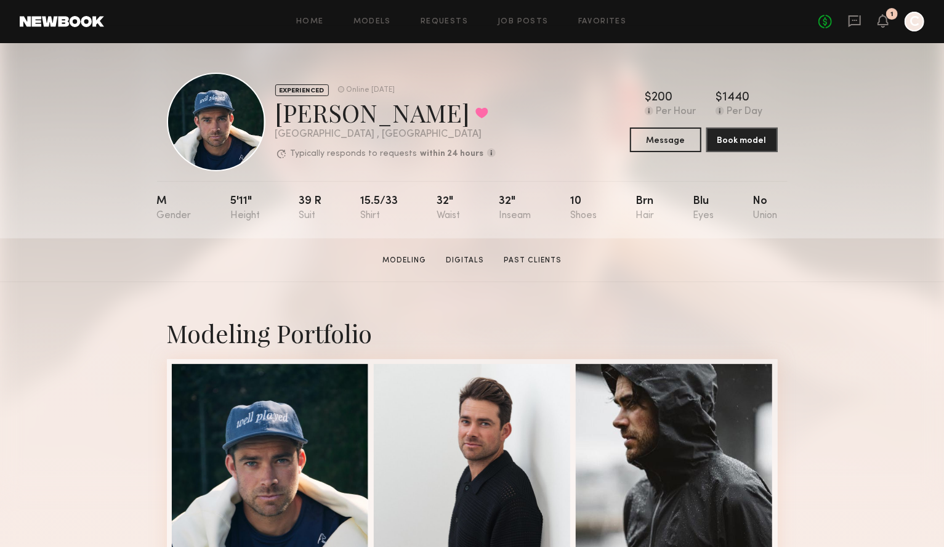
click at [892, 23] on div "No fees up to $5,000 1 C" at bounding box center [872, 22] width 106 height 20
click at [883, 23] on icon at bounding box center [884, 20] width 10 height 9
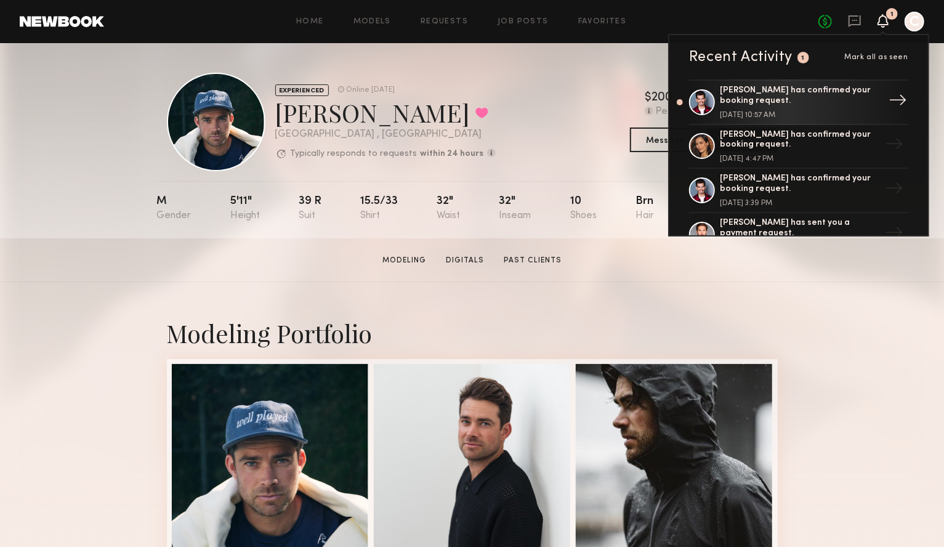
drag, startPoint x: 823, startPoint y: 105, endPoint x: 821, endPoint y: 113, distance: 8.4
click at [823, 105] on div "[PERSON_NAME] has confirmed your booking request." at bounding box center [800, 96] width 160 height 21
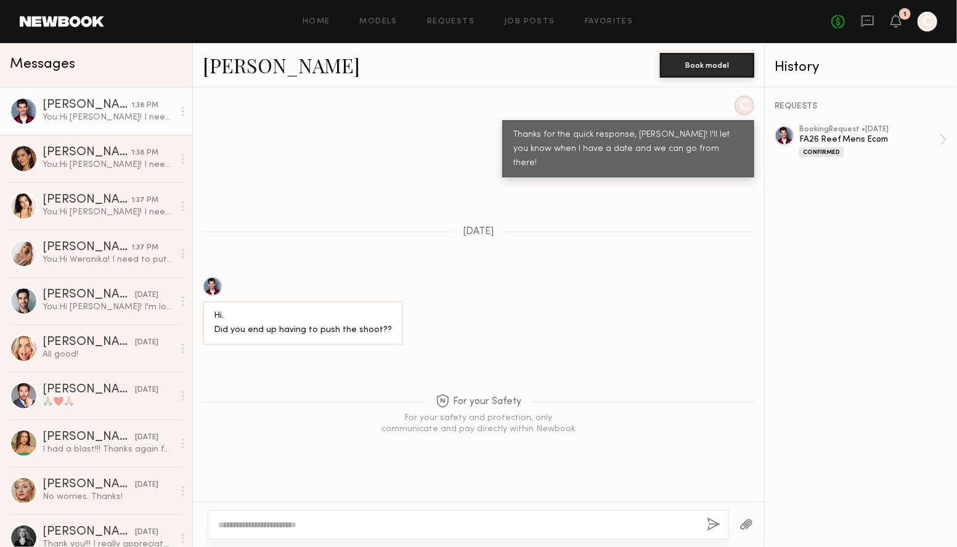
scroll to position [3700, 0]
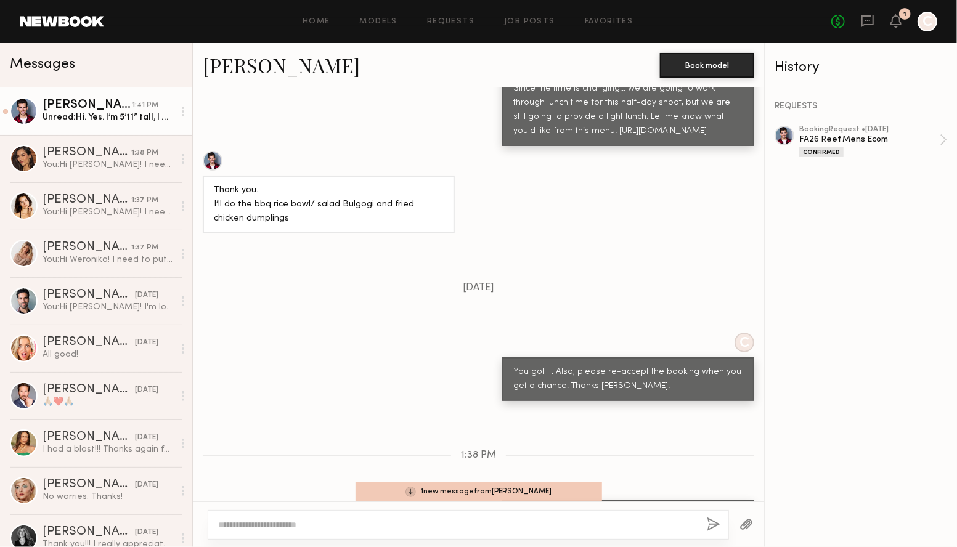
click at [106, 100] on div "[PERSON_NAME]" at bounding box center [87, 105] width 89 height 12
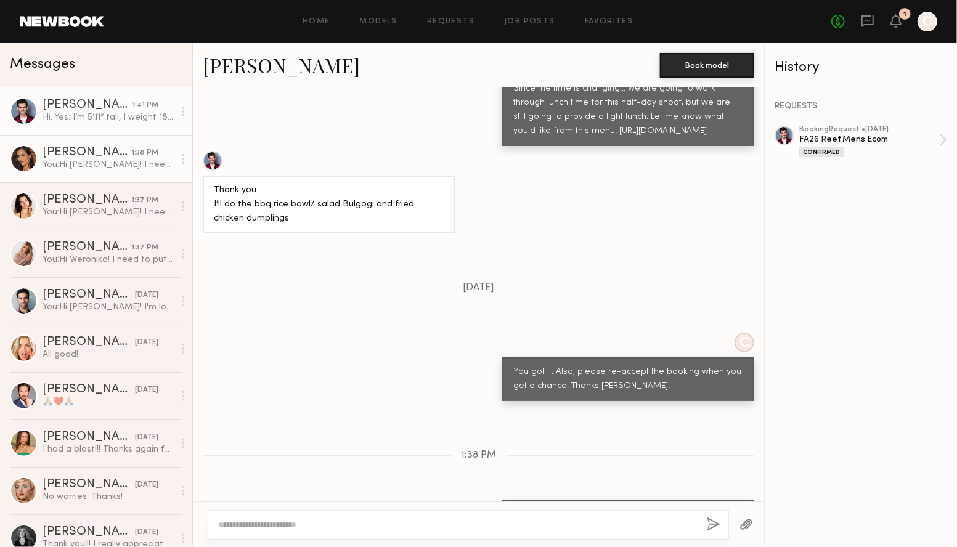
drag, startPoint x: 101, startPoint y: 157, endPoint x: 99, endPoint y: 148, distance: 9.6
click at [101, 157] on div "Amanda W." at bounding box center [87, 153] width 89 height 12
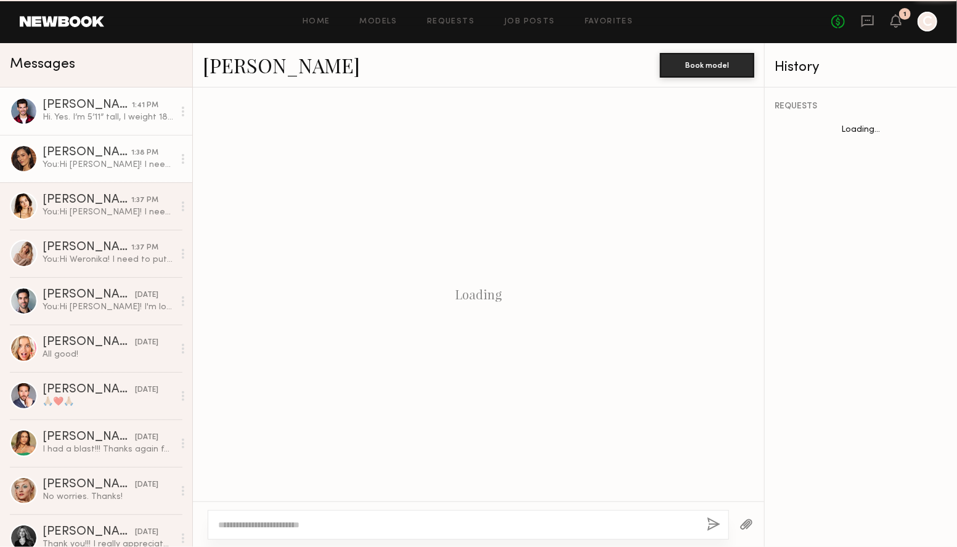
click at [102, 110] on div "Angel G." at bounding box center [87, 105] width 89 height 12
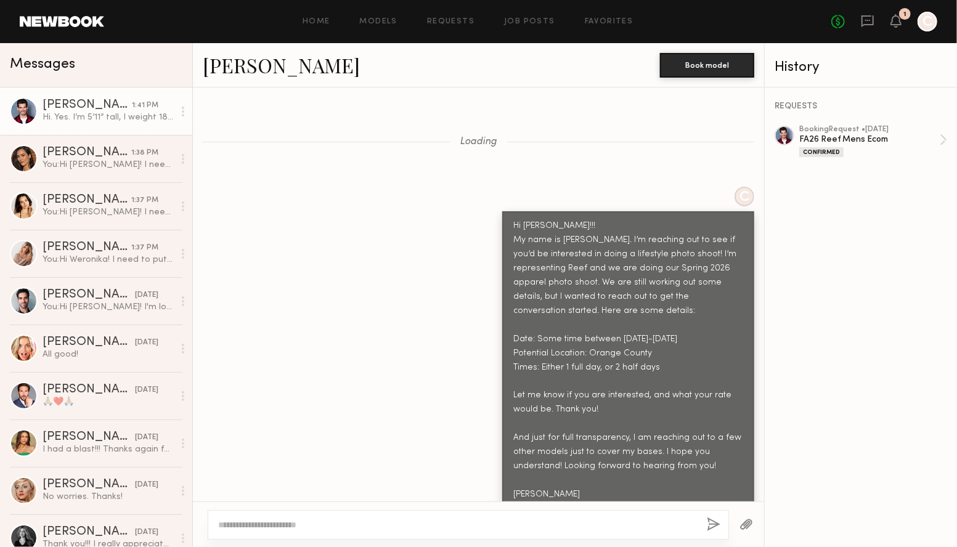
scroll to position [3792, 0]
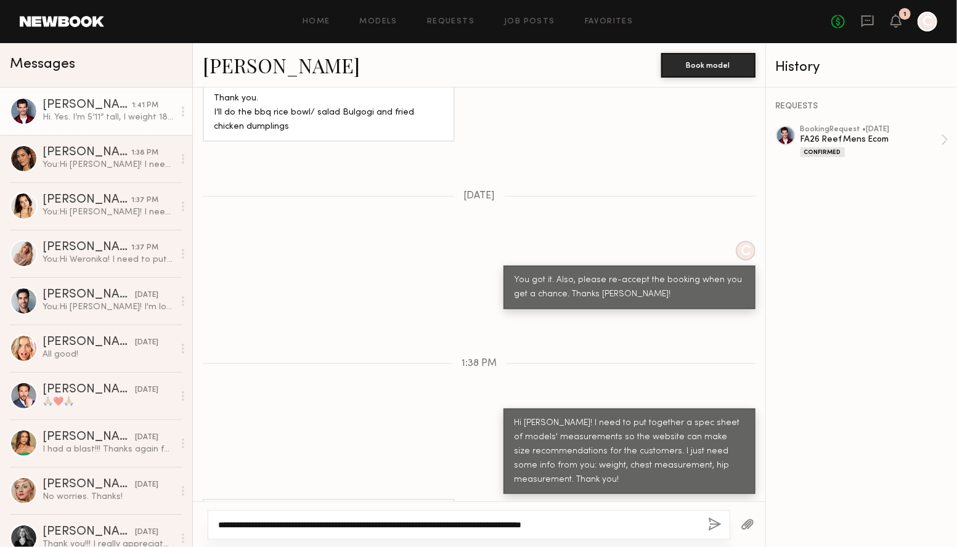
type textarea "**********"
click at [711, 522] on button "button" at bounding box center [715, 525] width 14 height 15
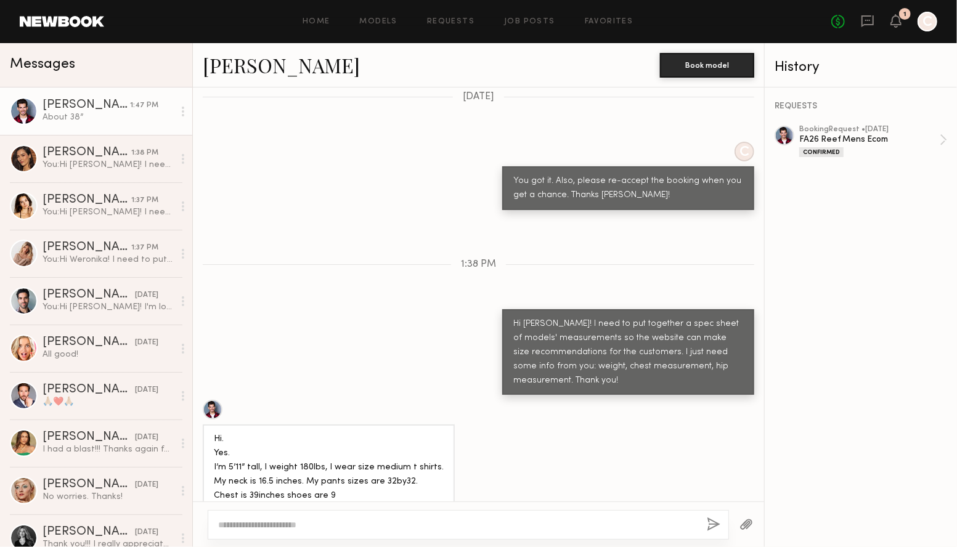
scroll to position [4018, 0]
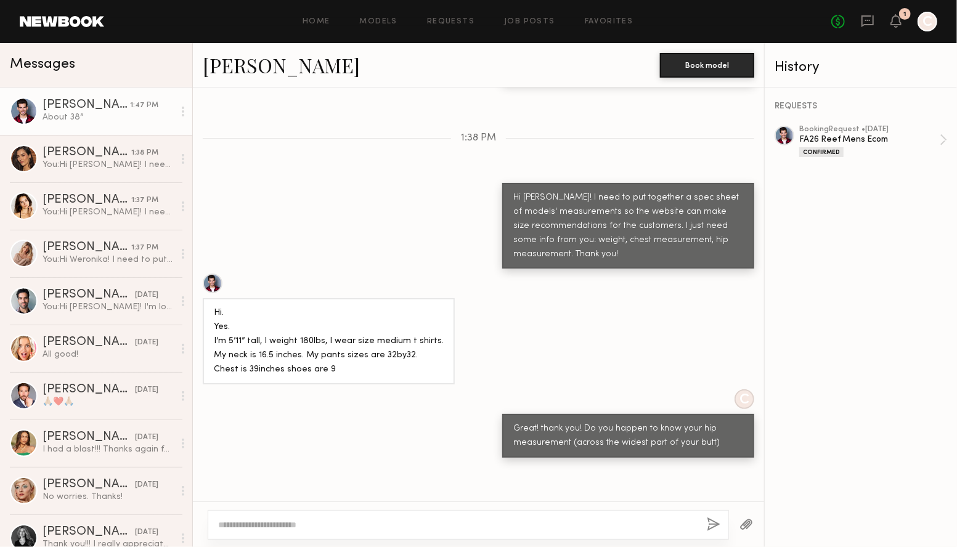
click at [537, 520] on textarea at bounding box center [457, 525] width 479 height 12
click at [553, 529] on textarea at bounding box center [457, 525] width 479 height 12
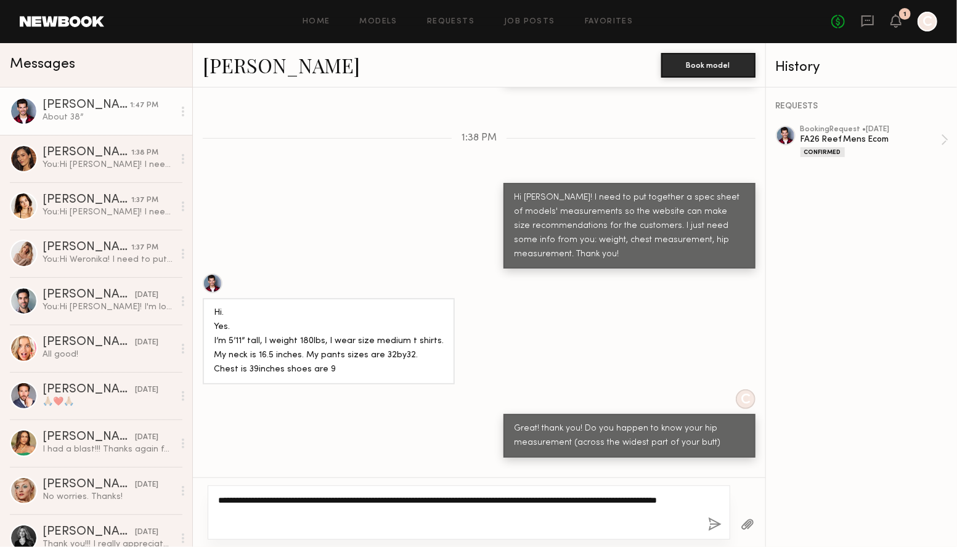
type textarea "**********"
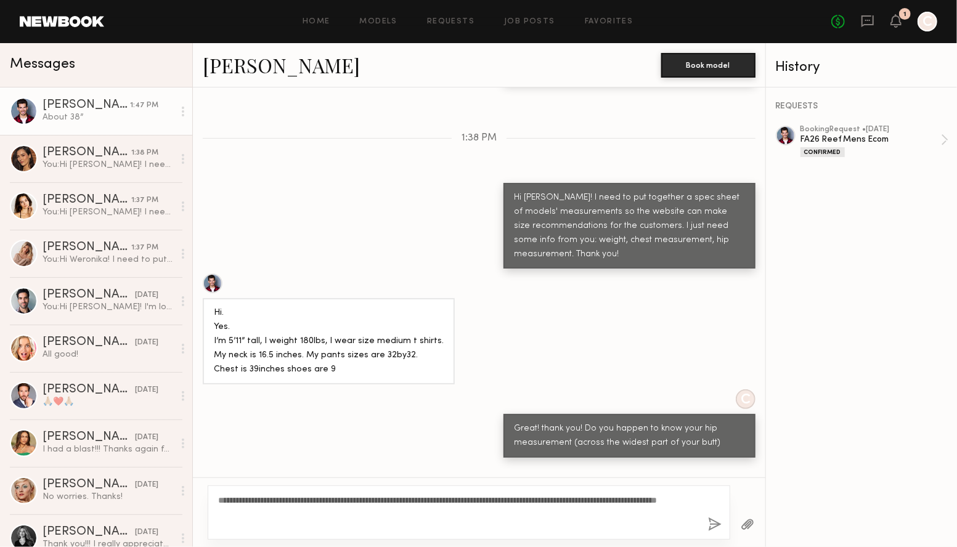
click at [715, 525] on button "button" at bounding box center [715, 525] width 14 height 15
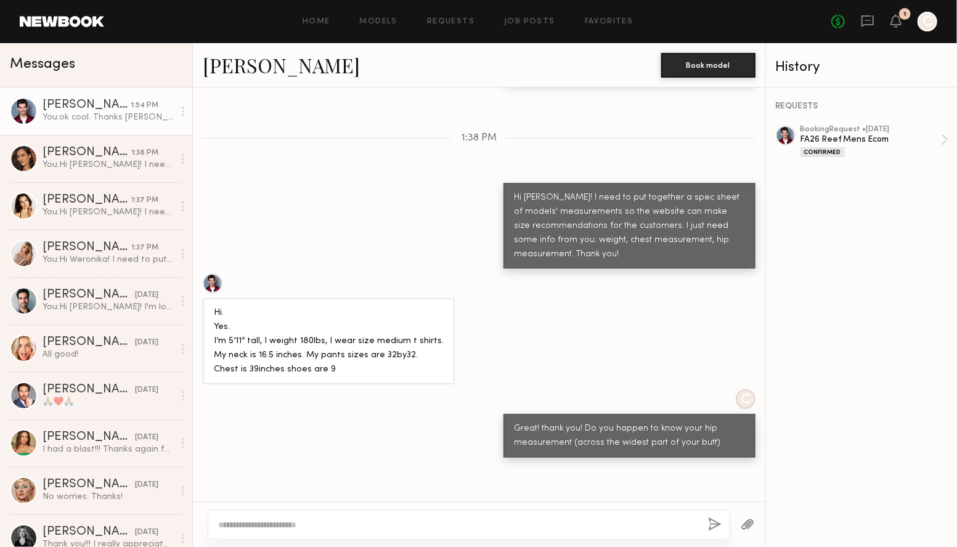
scroll to position [4105, 0]
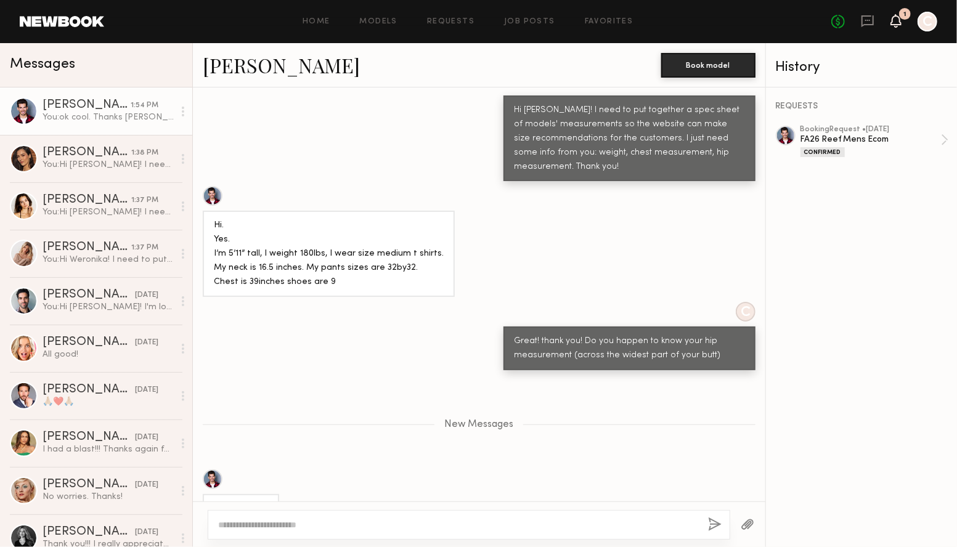
click at [899, 25] on icon at bounding box center [895, 21] width 11 height 14
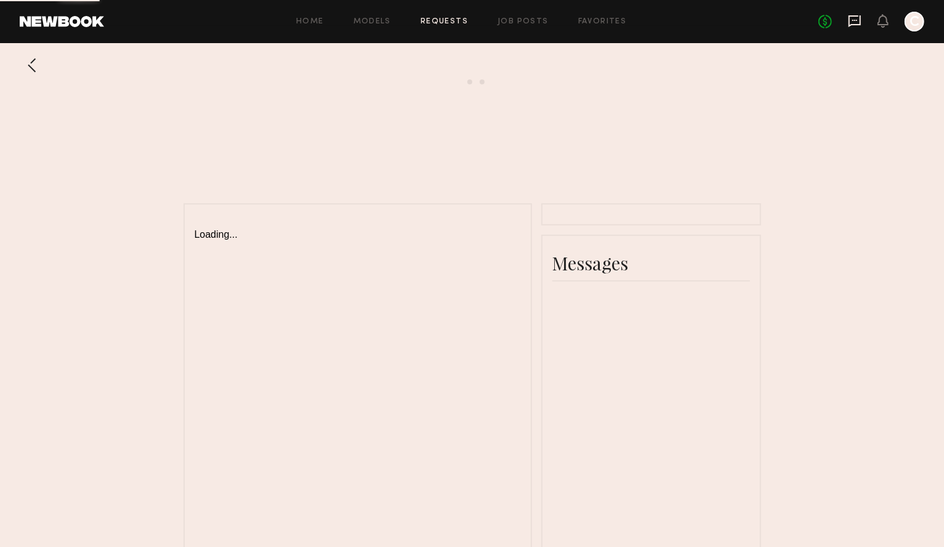
click at [856, 23] on icon at bounding box center [855, 21] width 14 height 14
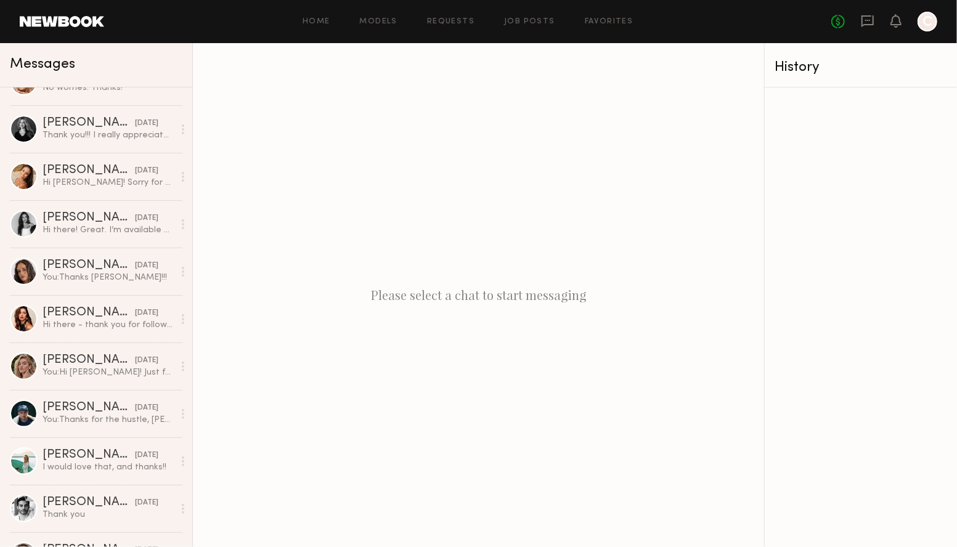
scroll to position [430, 0]
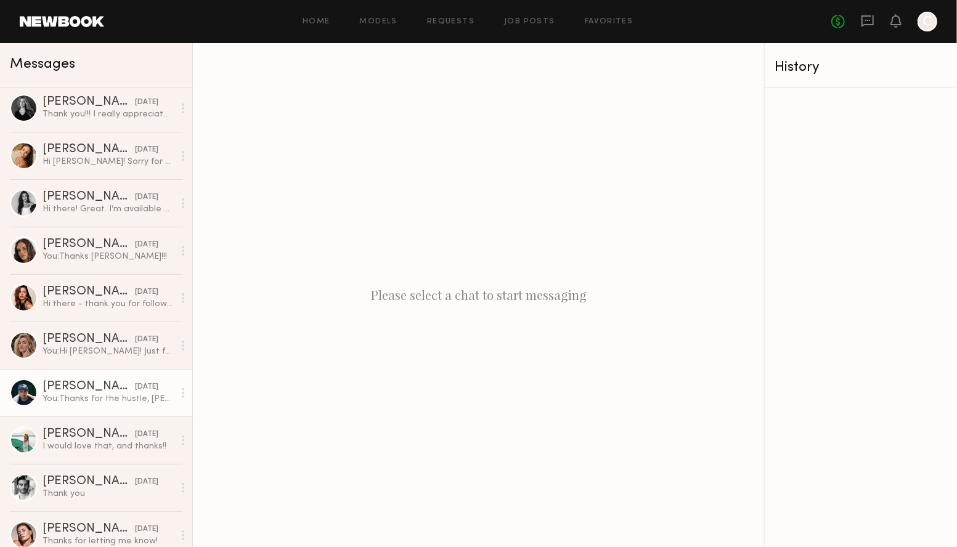
click at [64, 388] on div "[PERSON_NAME]" at bounding box center [89, 387] width 92 height 12
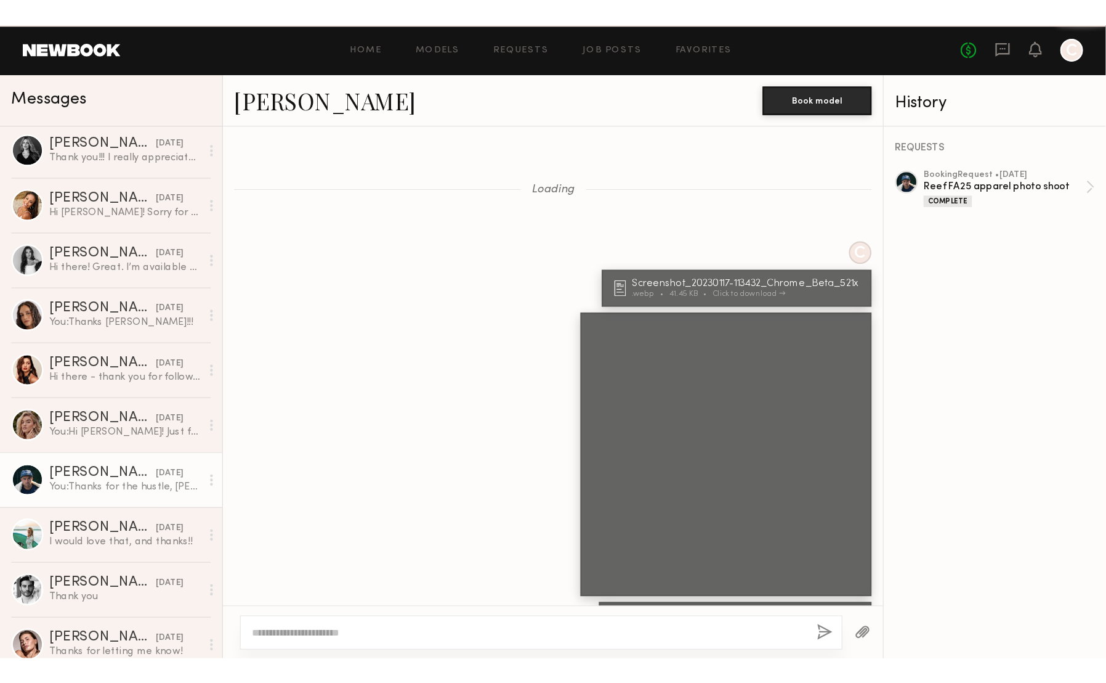
scroll to position [1184, 0]
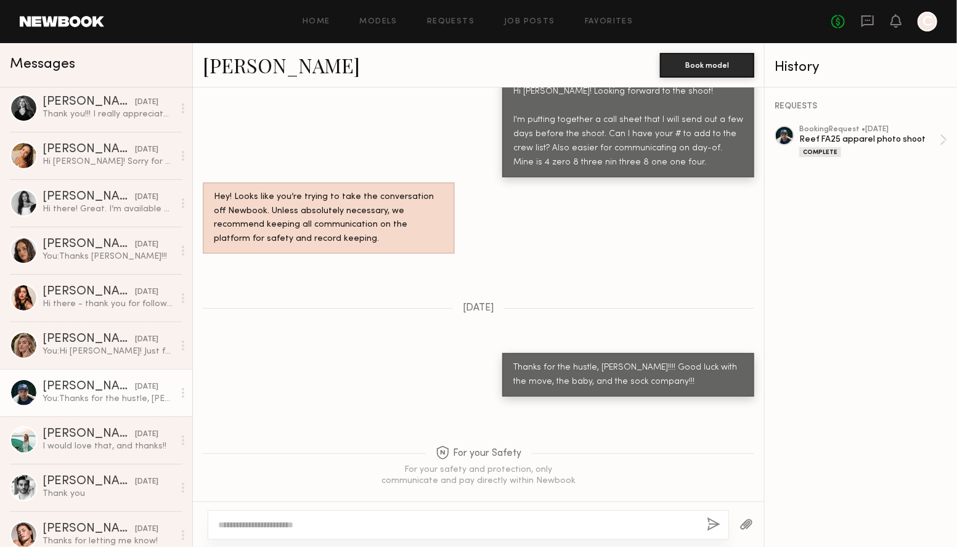
click at [228, 68] on link "Matt S." at bounding box center [281, 65] width 157 height 26
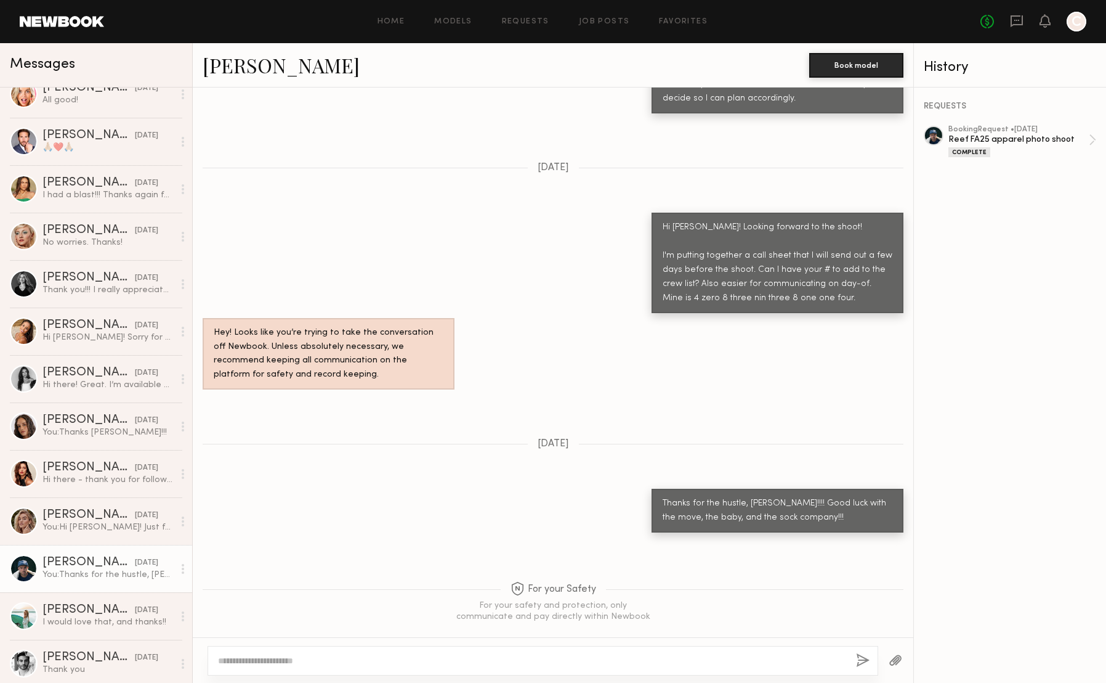
scroll to position [0, 0]
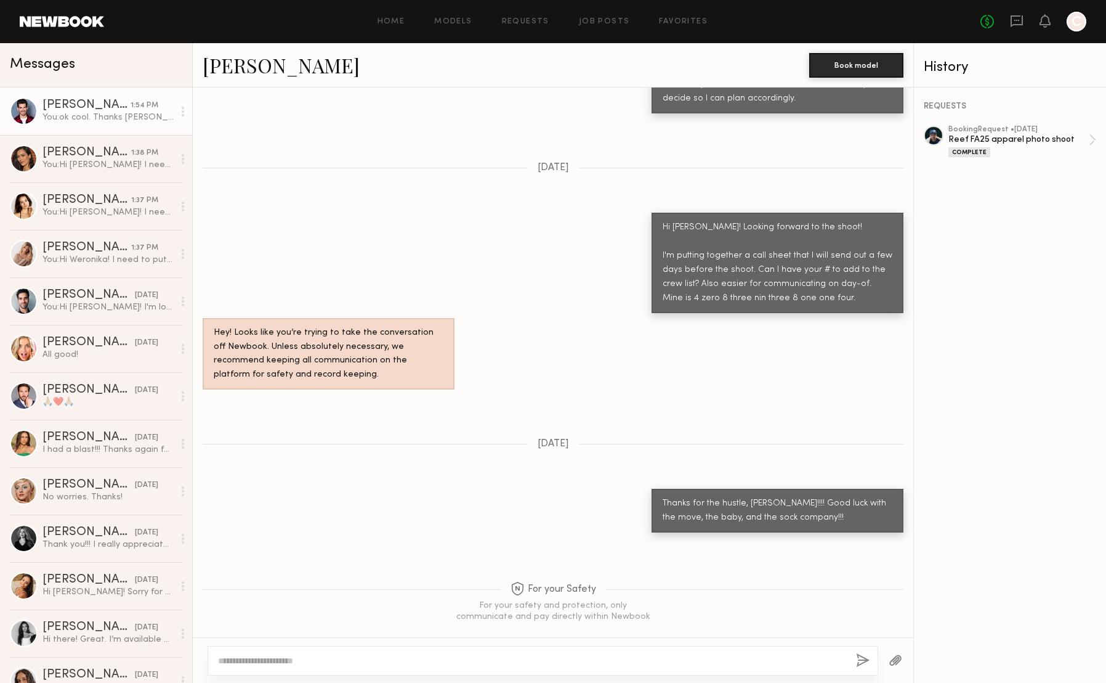
click at [78, 107] on div "Angel G." at bounding box center [87, 105] width 88 height 12
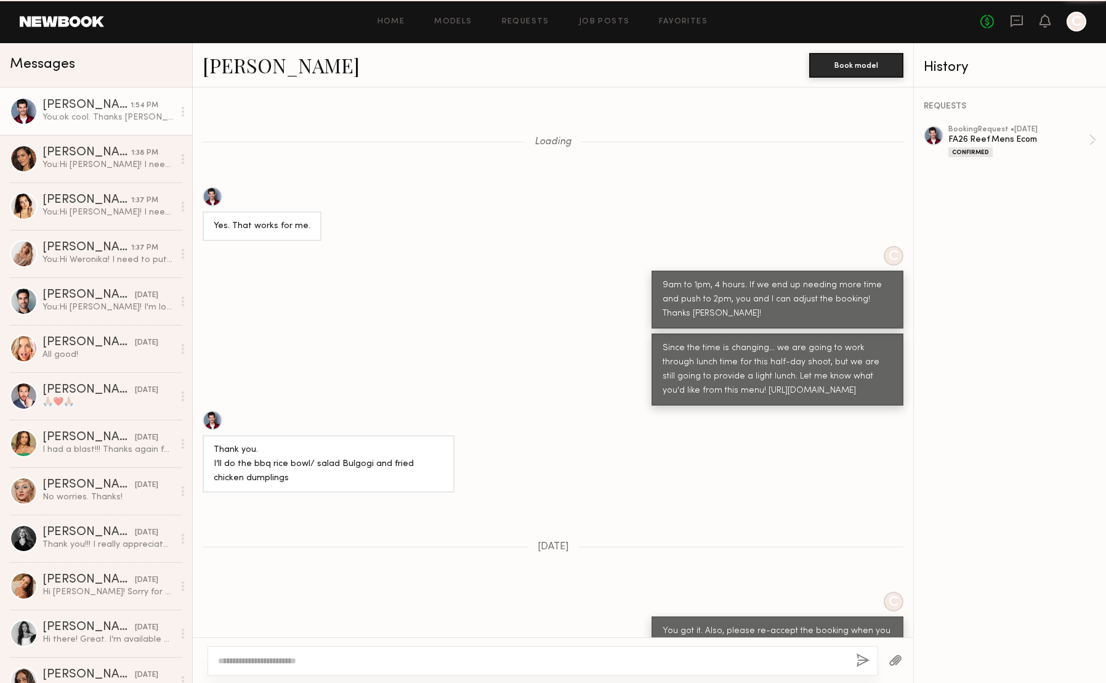
scroll to position [526, 0]
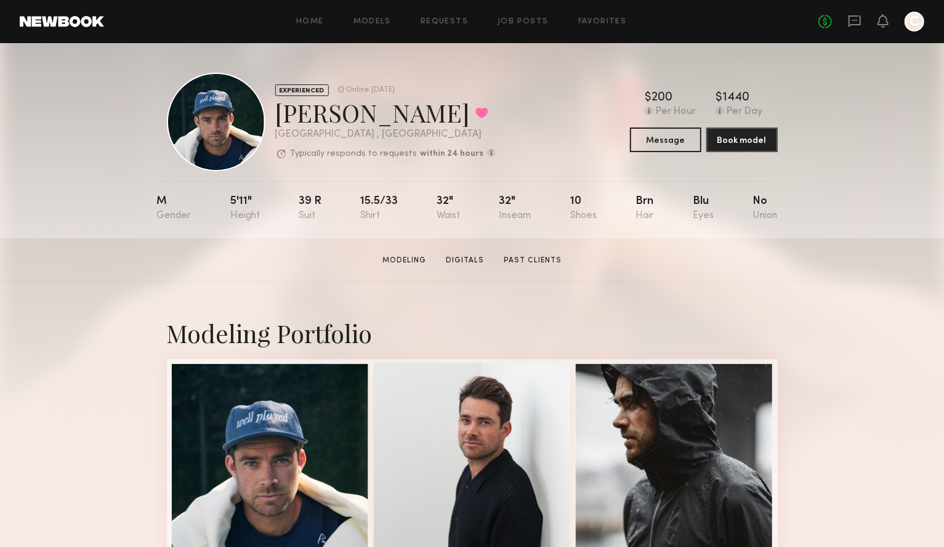
click at [488, 449] on div at bounding box center [472, 461] width 197 height 197
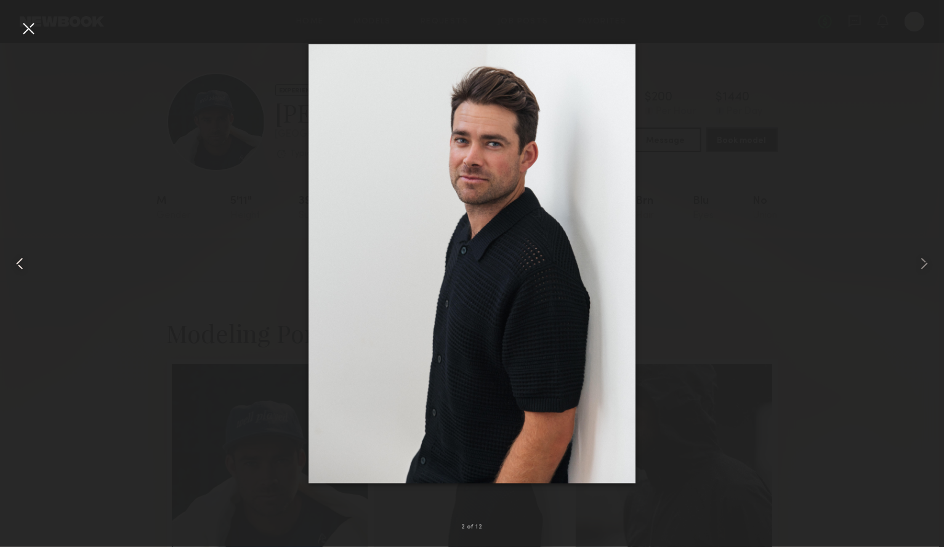
click at [20, 267] on common-icon at bounding box center [20, 264] width 20 height 20
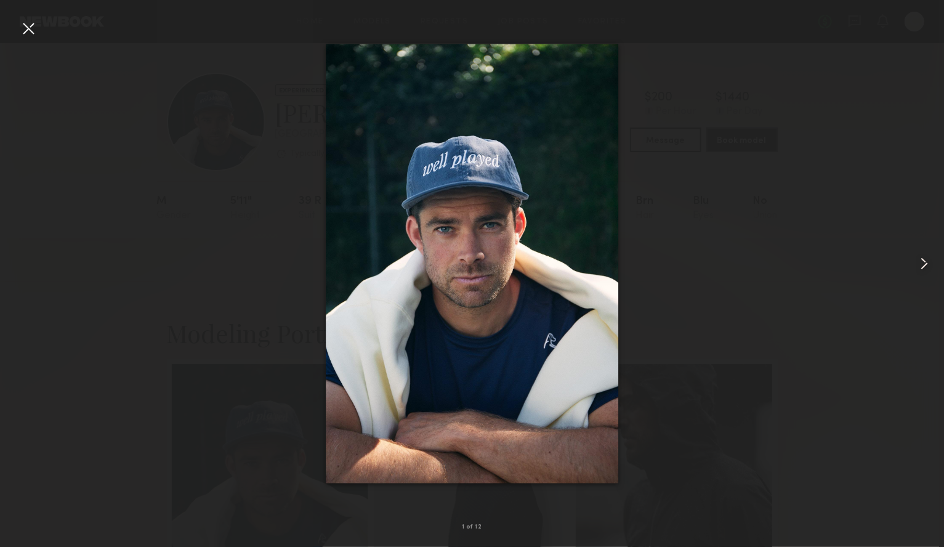
click at [926, 262] on common-icon at bounding box center [925, 264] width 20 height 20
